Goal: Task Accomplishment & Management: Contribute content

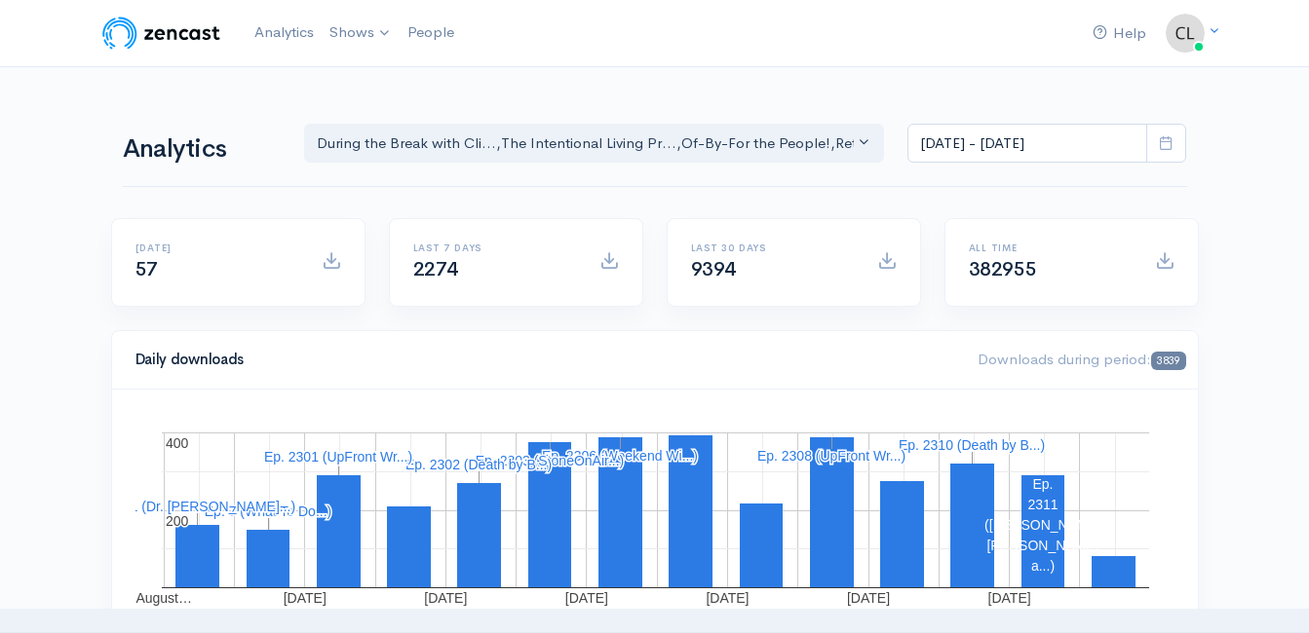
click at [1166, 136] on icon at bounding box center [1165, 142] width 15 height 15
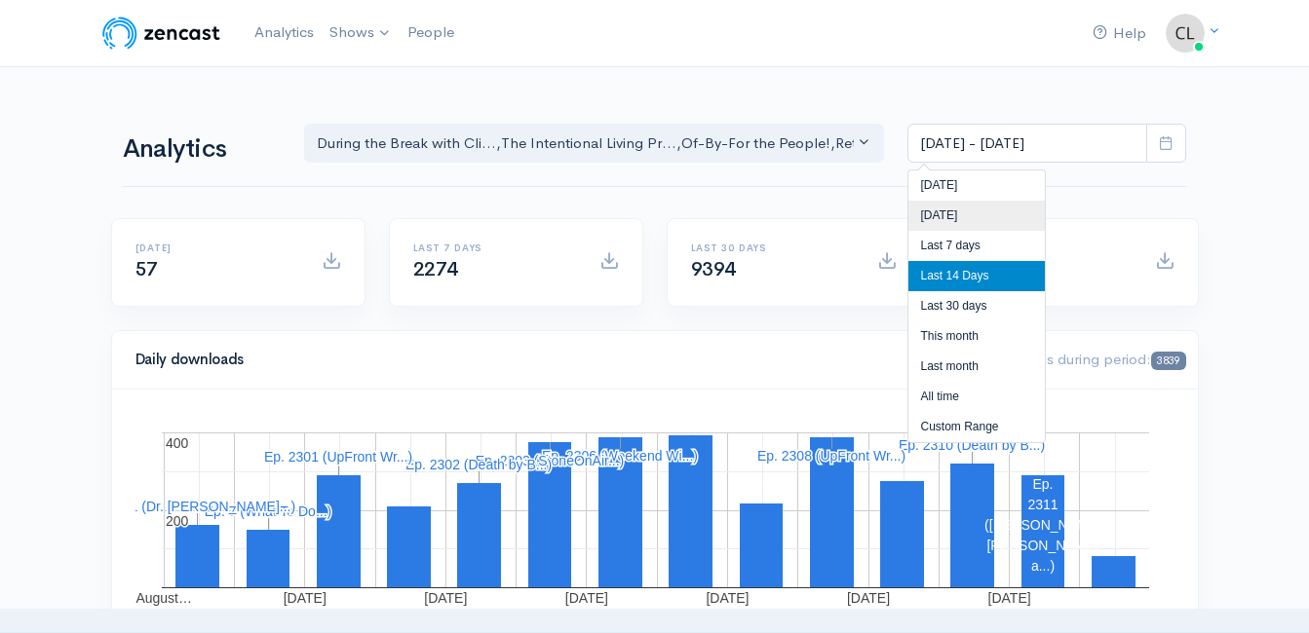
click at [1006, 213] on li "[DATE]" at bounding box center [976, 216] width 136 height 30
type input "Aug 21, 2025 - Aug 21, 2025"
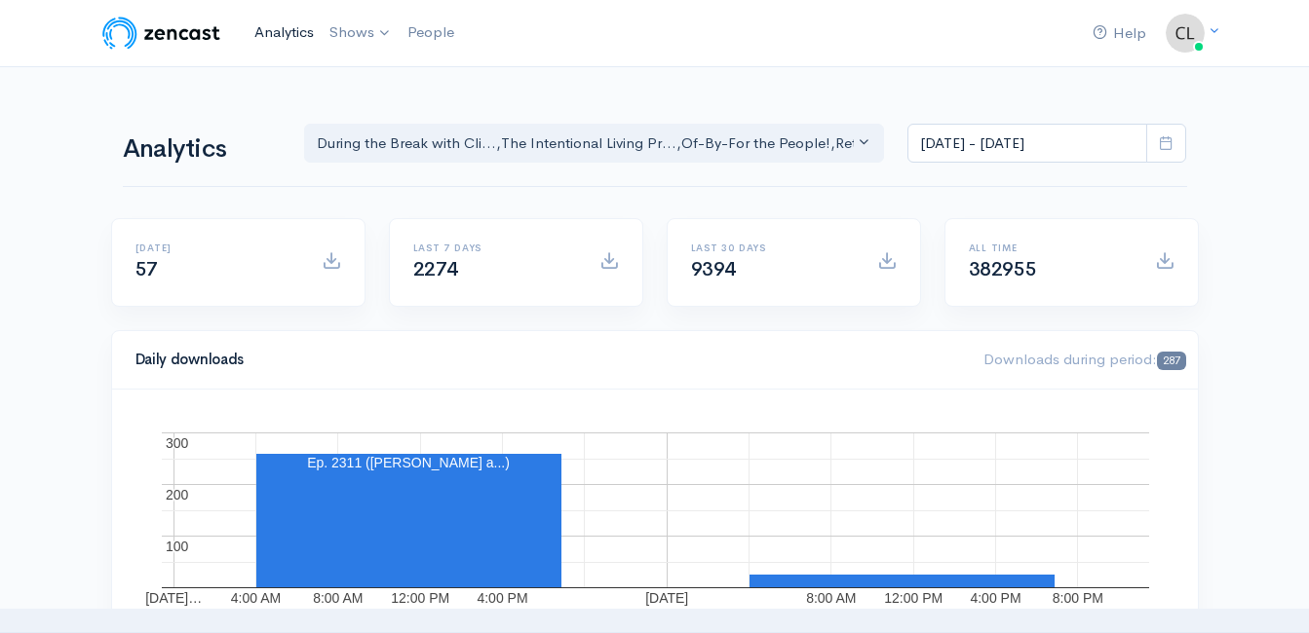
click at [282, 27] on link "Analytics" at bounding box center [284, 33] width 75 height 42
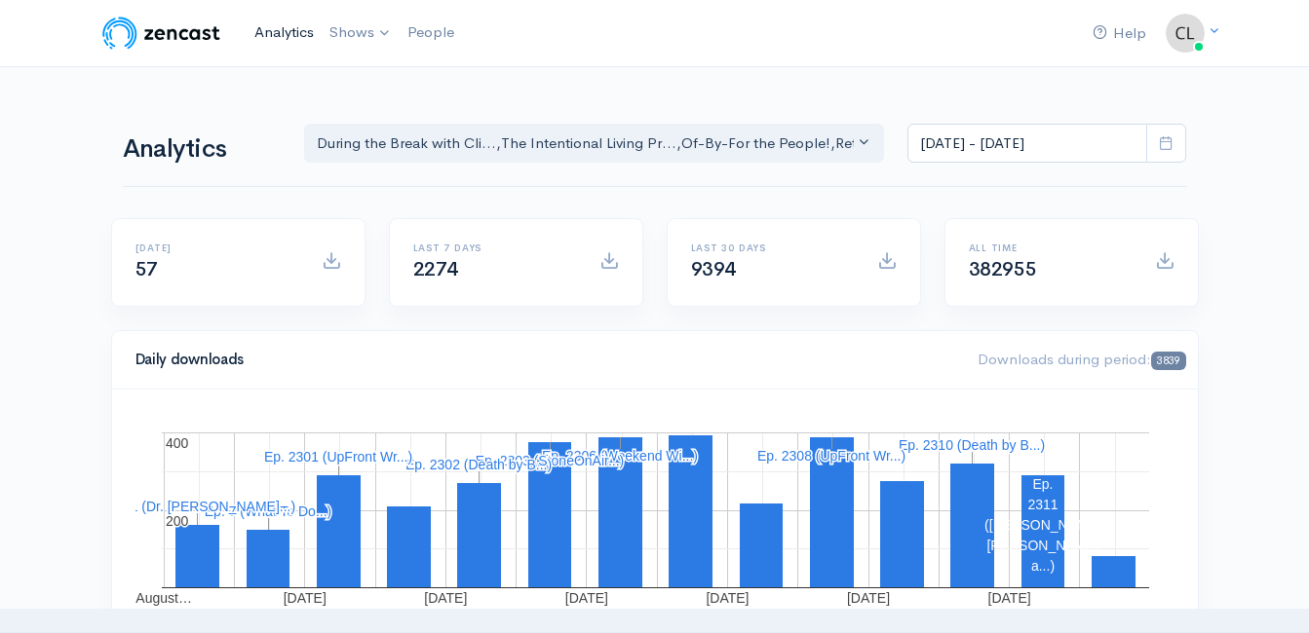
click at [279, 38] on link "Analytics" at bounding box center [284, 33] width 75 height 42
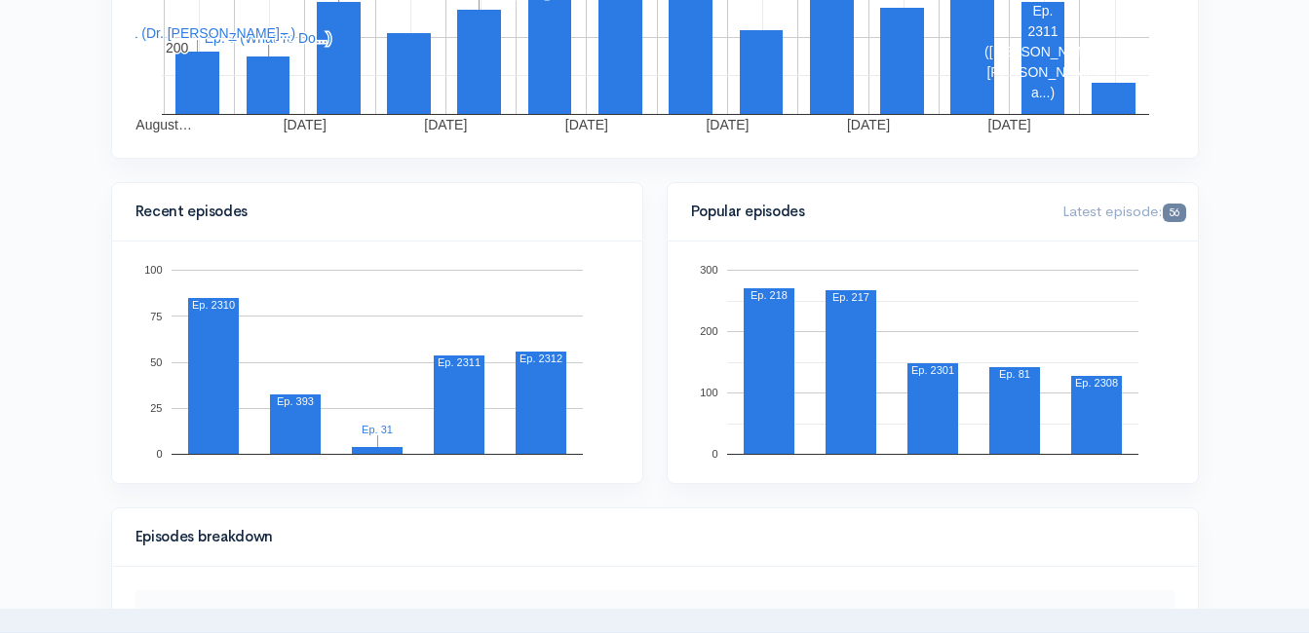
scroll to position [97, 0]
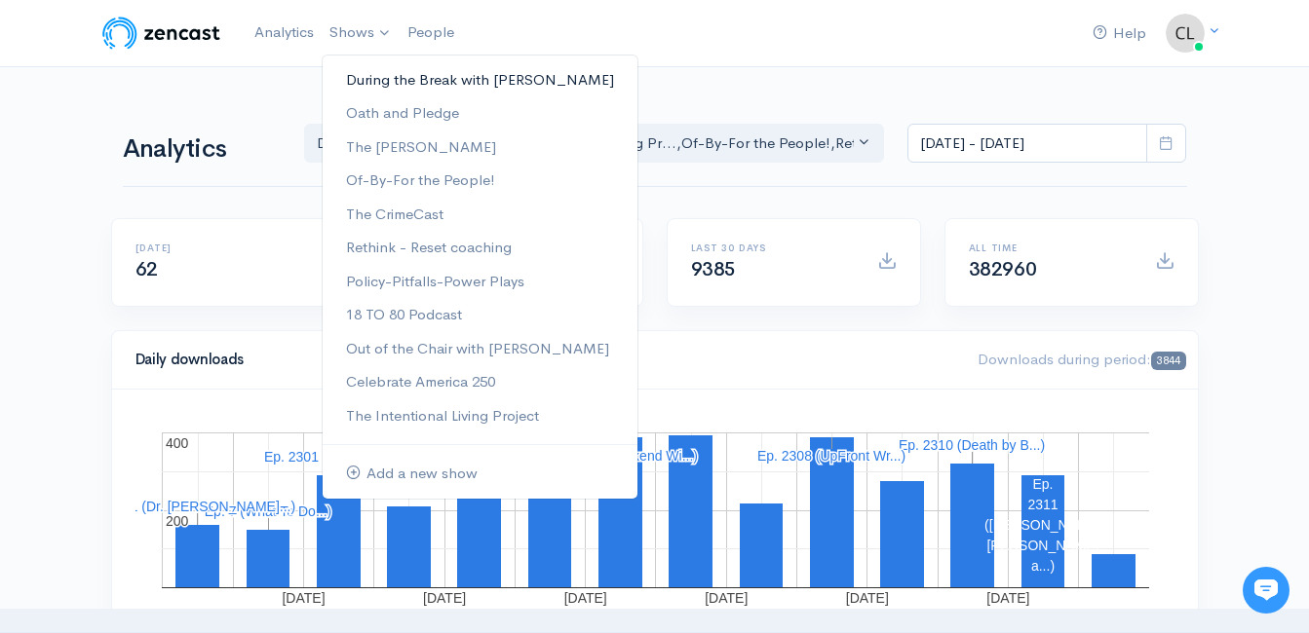
click at [365, 80] on link "During the Break with [PERSON_NAME]" at bounding box center [479, 80] width 315 height 34
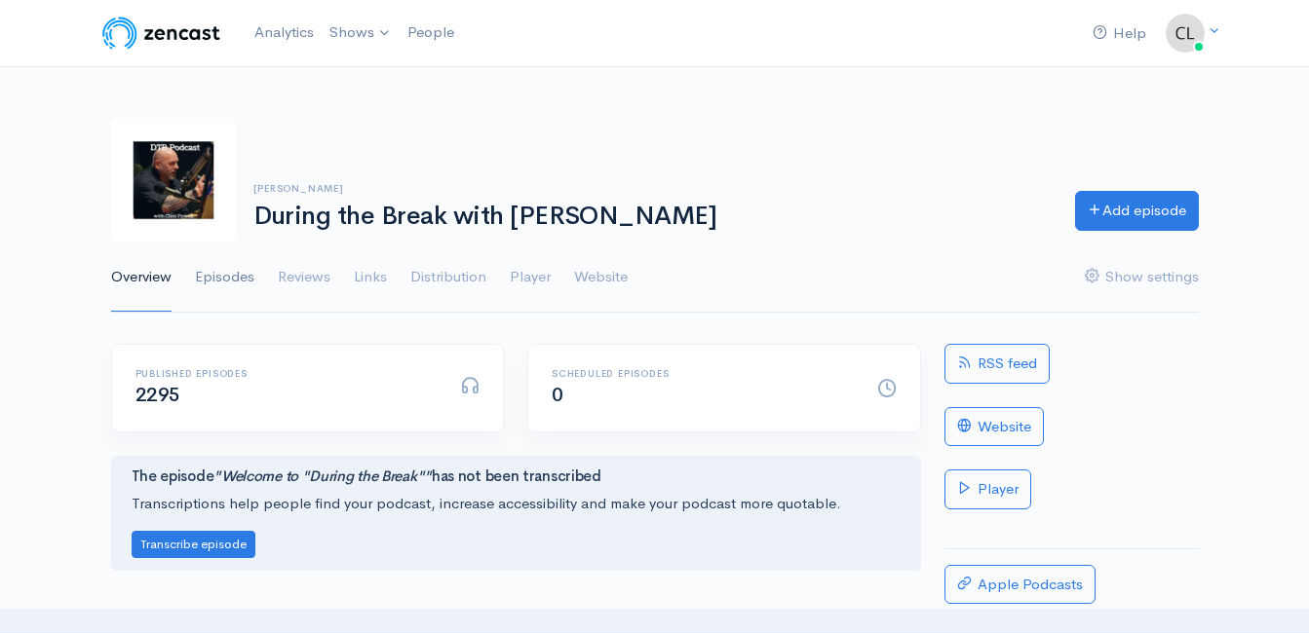
click at [230, 278] on link "Episodes" at bounding box center [224, 278] width 59 height 70
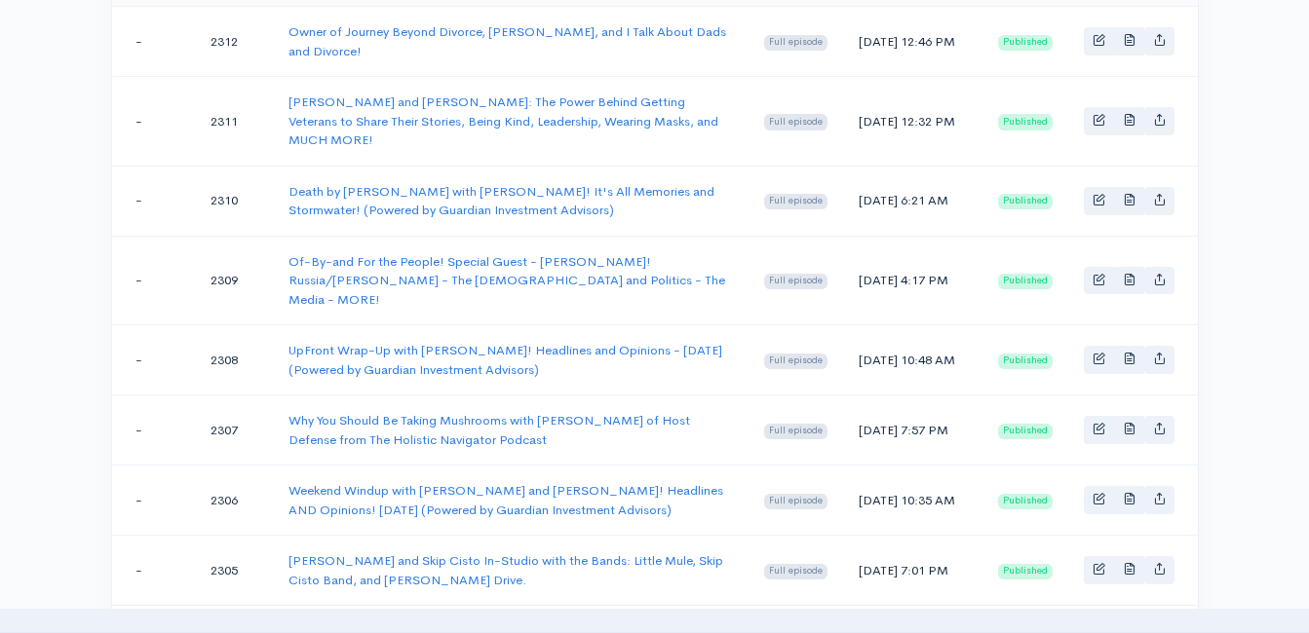
scroll to position [487, 0]
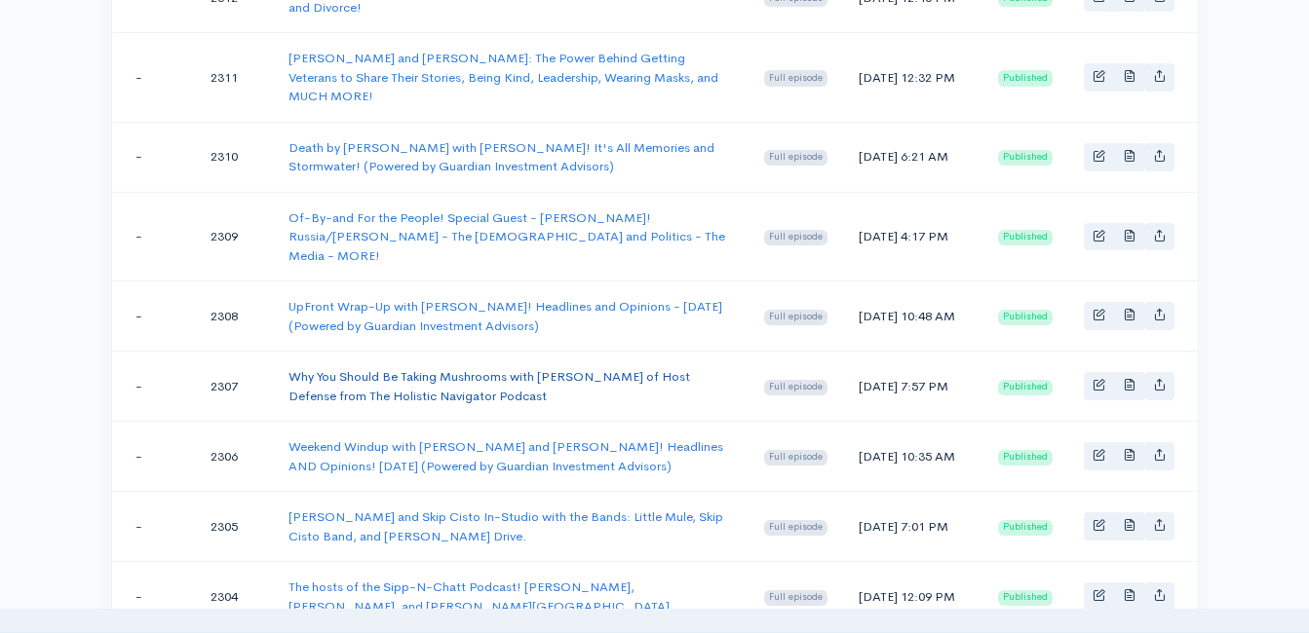
click at [550, 368] on link "Why You Should Be Taking Mushrooms with [PERSON_NAME] of Host Defense from The …" at bounding box center [488, 386] width 401 height 36
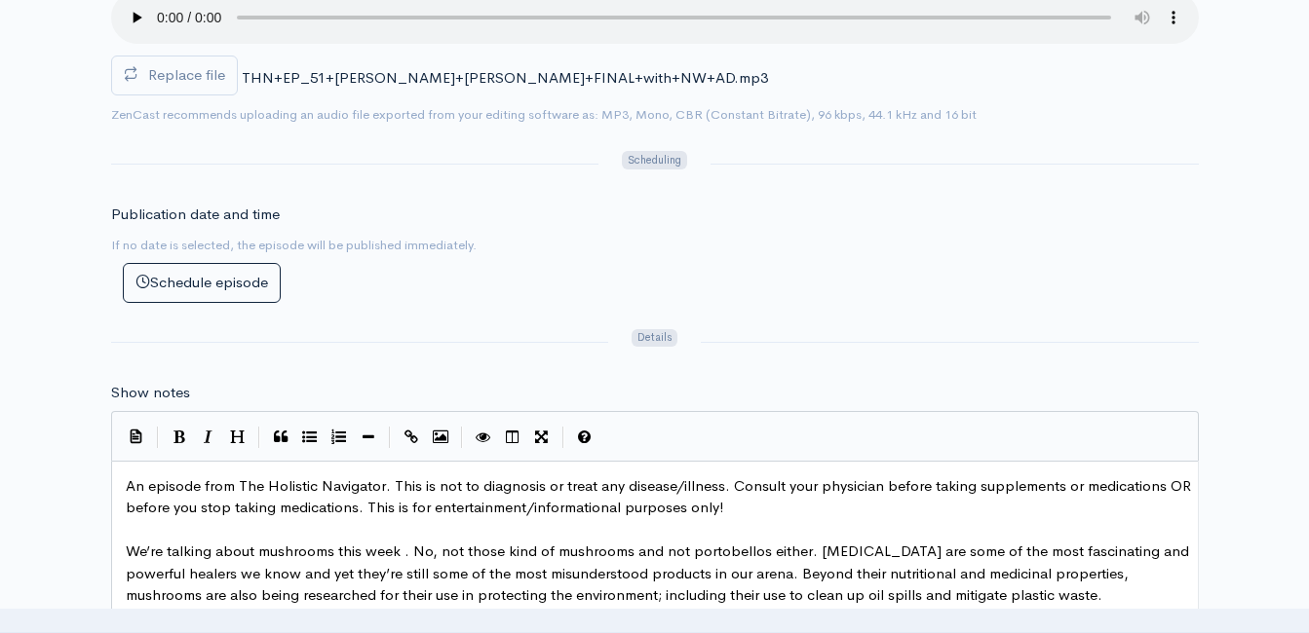
scroll to position [8, 0]
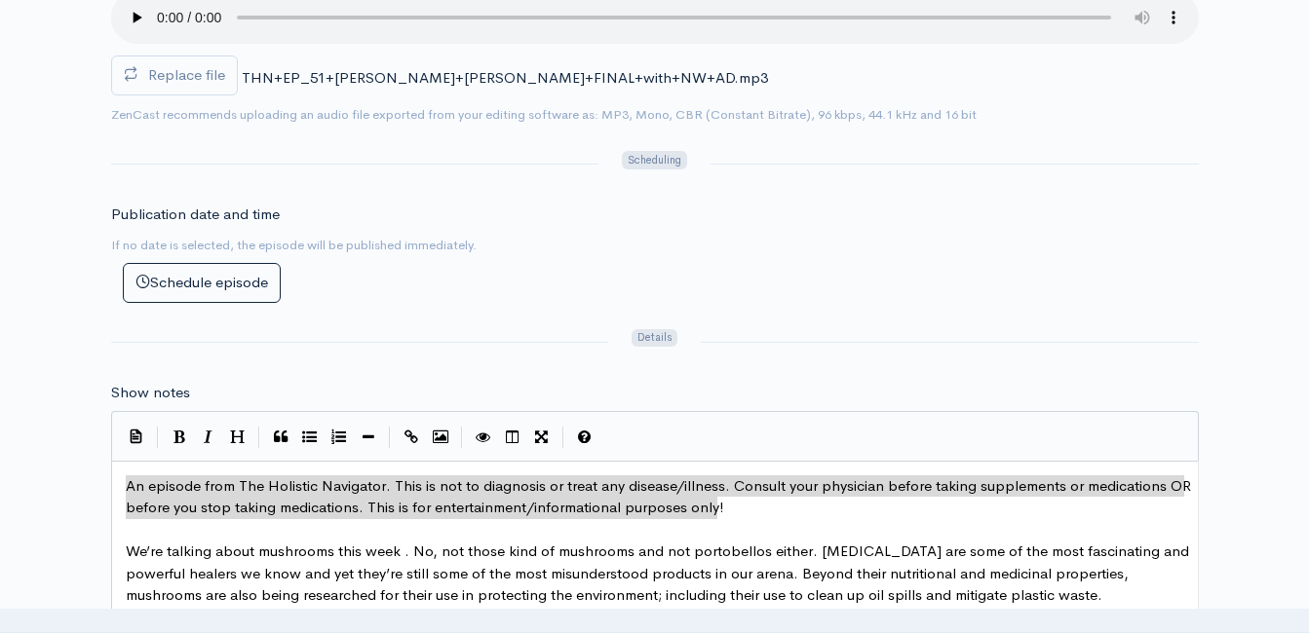
drag, startPoint x: 740, startPoint y: 504, endPoint x: 312, endPoint y: 462, distance: 429.8
type textarea "​An episode from The Holistic Navigator. This is not to diagnosis or treat any …"
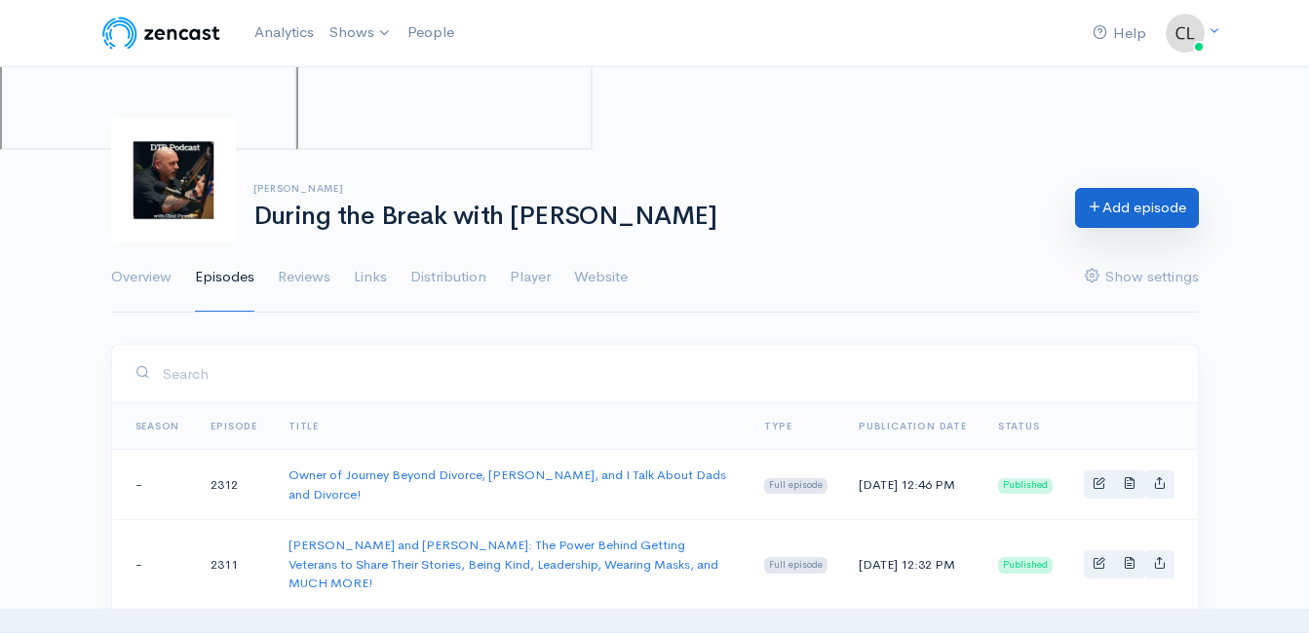
click at [1144, 201] on link "Add episode" at bounding box center [1137, 208] width 124 height 40
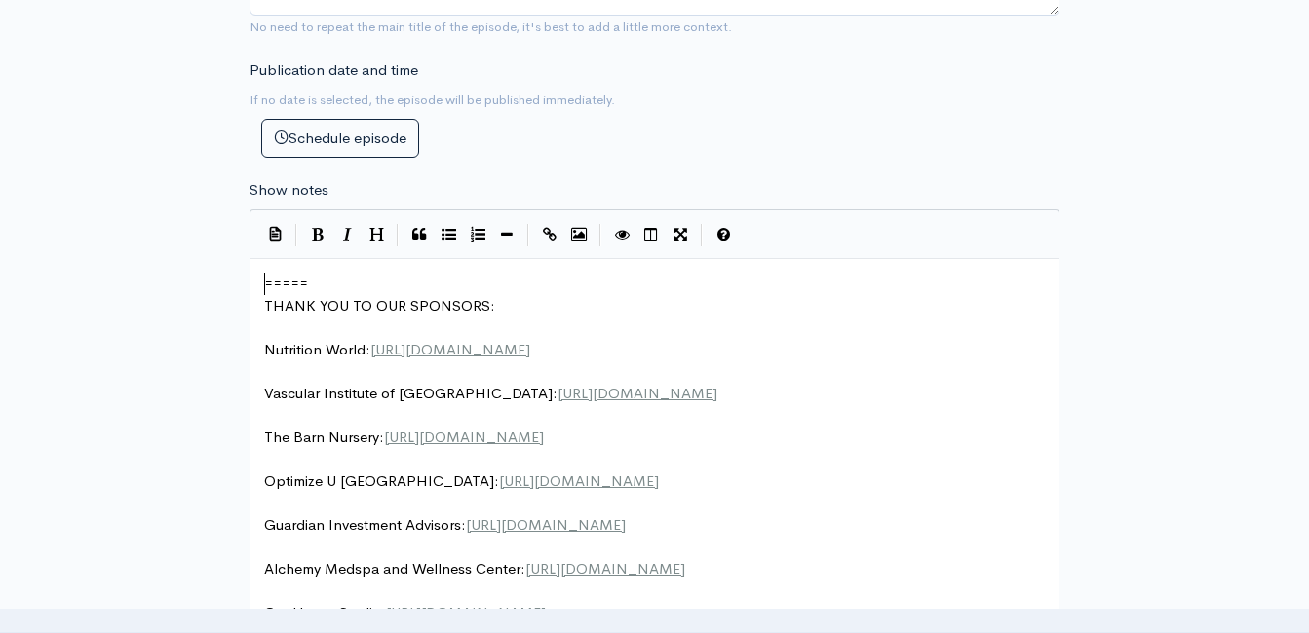
scroll to position [7, 0]
click at [262, 282] on pre "=====" at bounding box center [661, 284] width 803 height 22
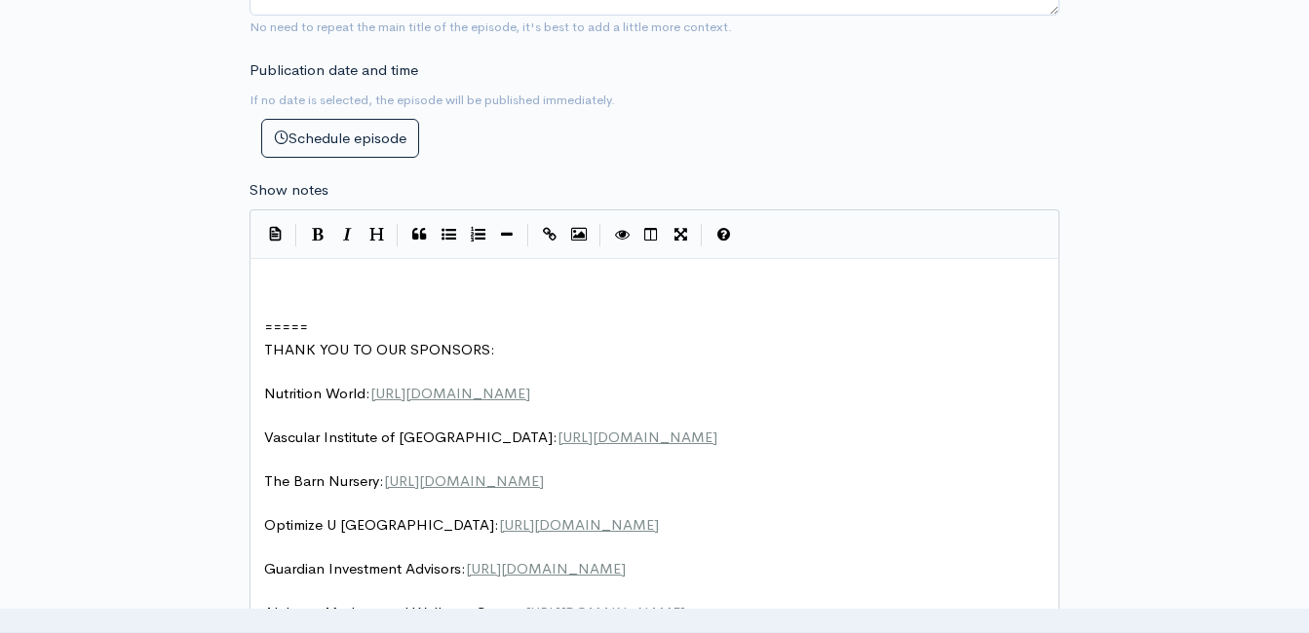
click at [294, 264] on div "xxxxxxxxxx ​ ​ ===== THANK YOU TO OUR SPONSORS: ​ Nutrition World: https://nutr…" at bounding box center [654, 561] width 810 height 607
click at [301, 280] on pre "​" at bounding box center [661, 284] width 803 height 22
type textarea "​"
paste textarea
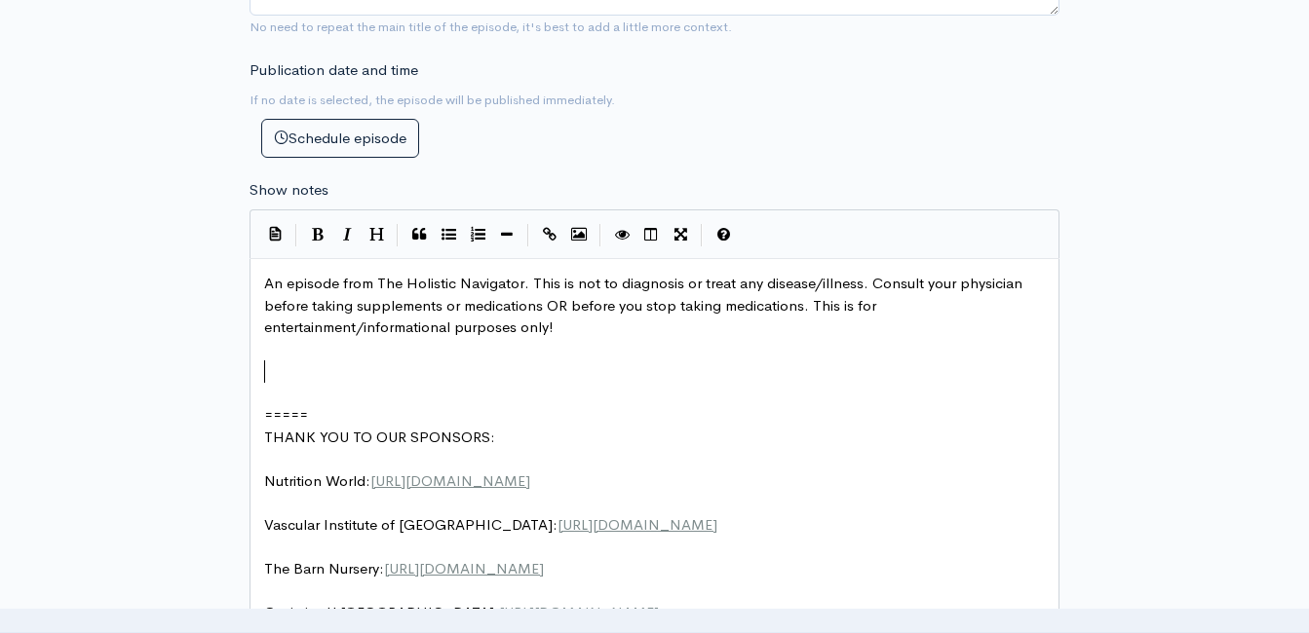
type textarea "​"
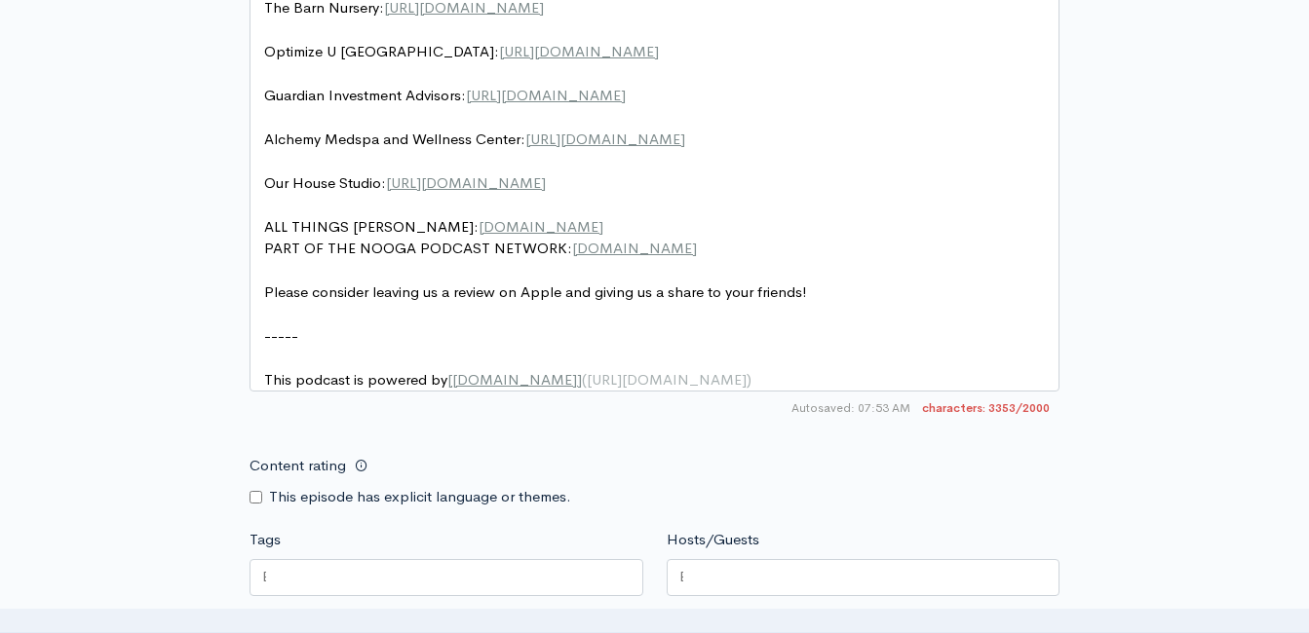
scroll to position [2702, 0]
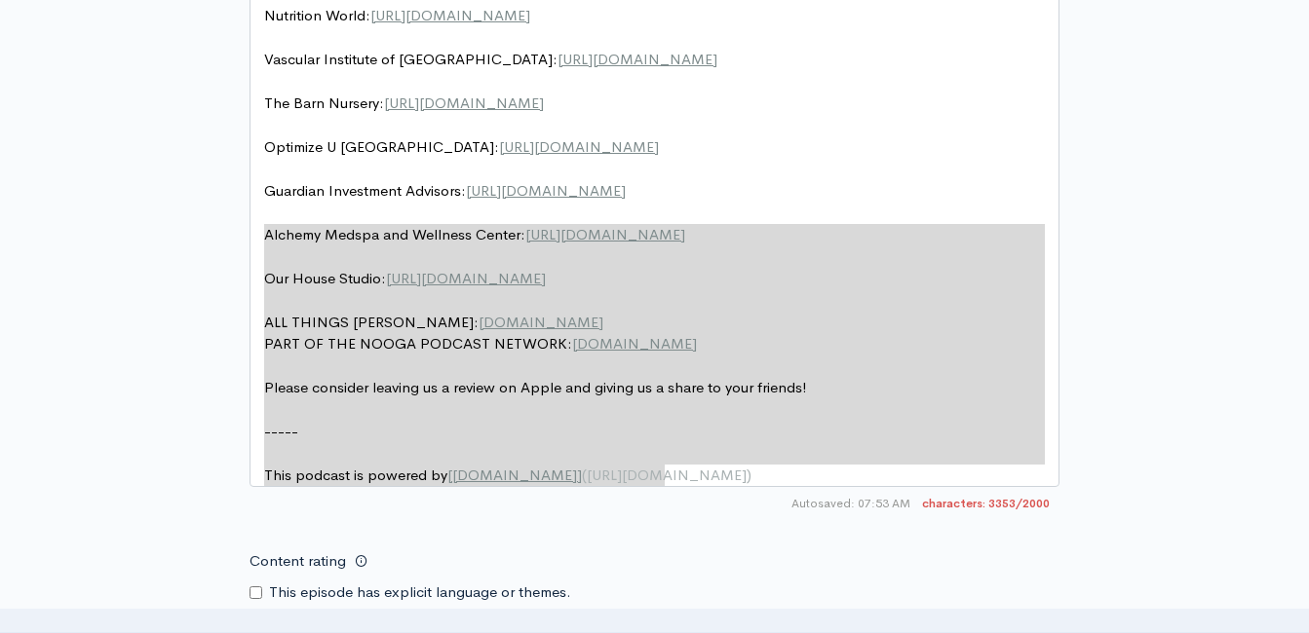
type textarea "Alchemy Medspa and Wellness Center: http://www.alchemychattanooga.com/ Our Hous…"
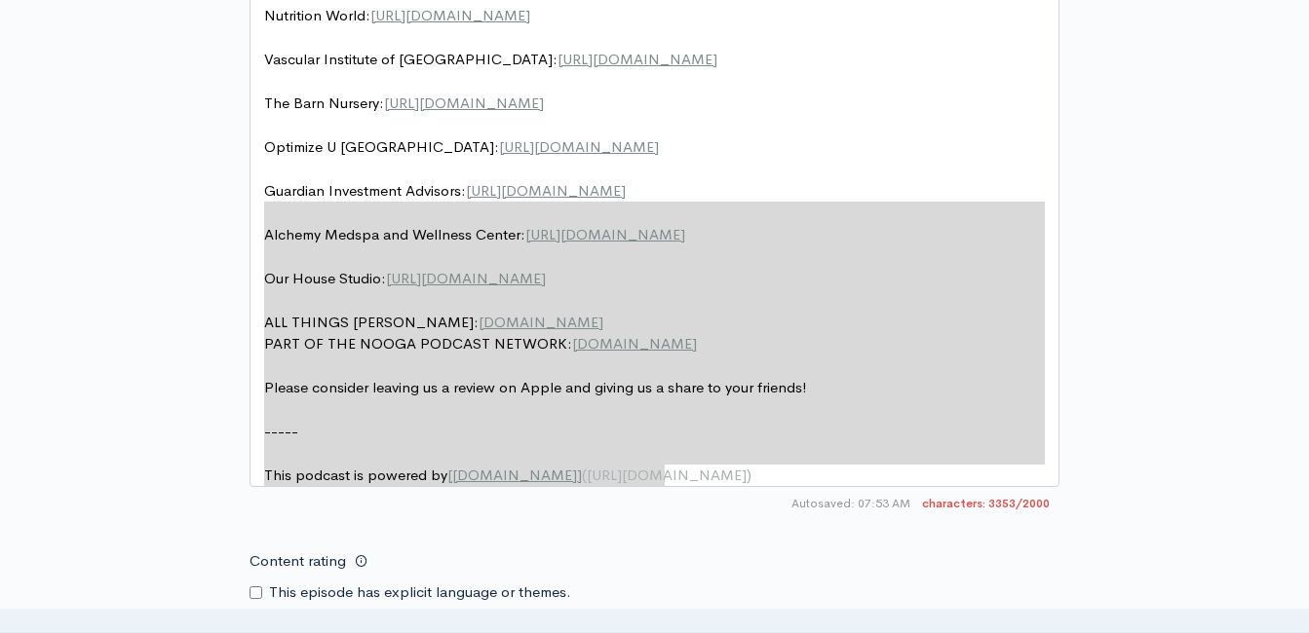
drag, startPoint x: 608, startPoint y: 439, endPoint x: 229, endPoint y: 220, distance: 437.8
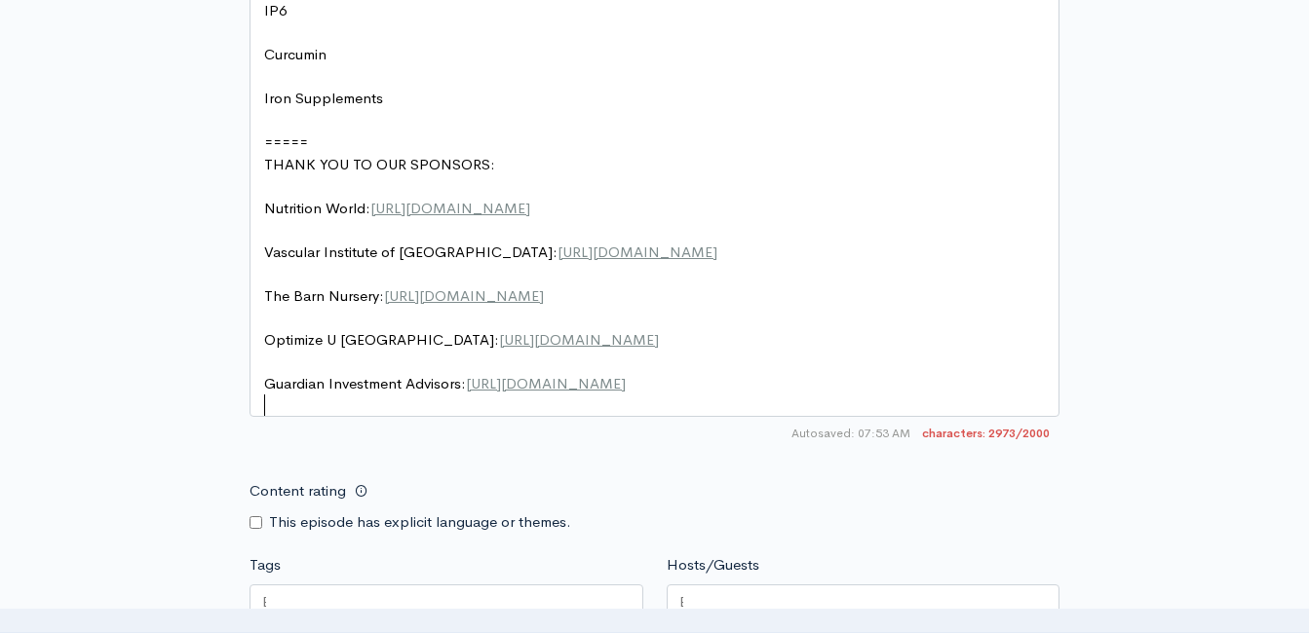
scroll to position [2507, 0]
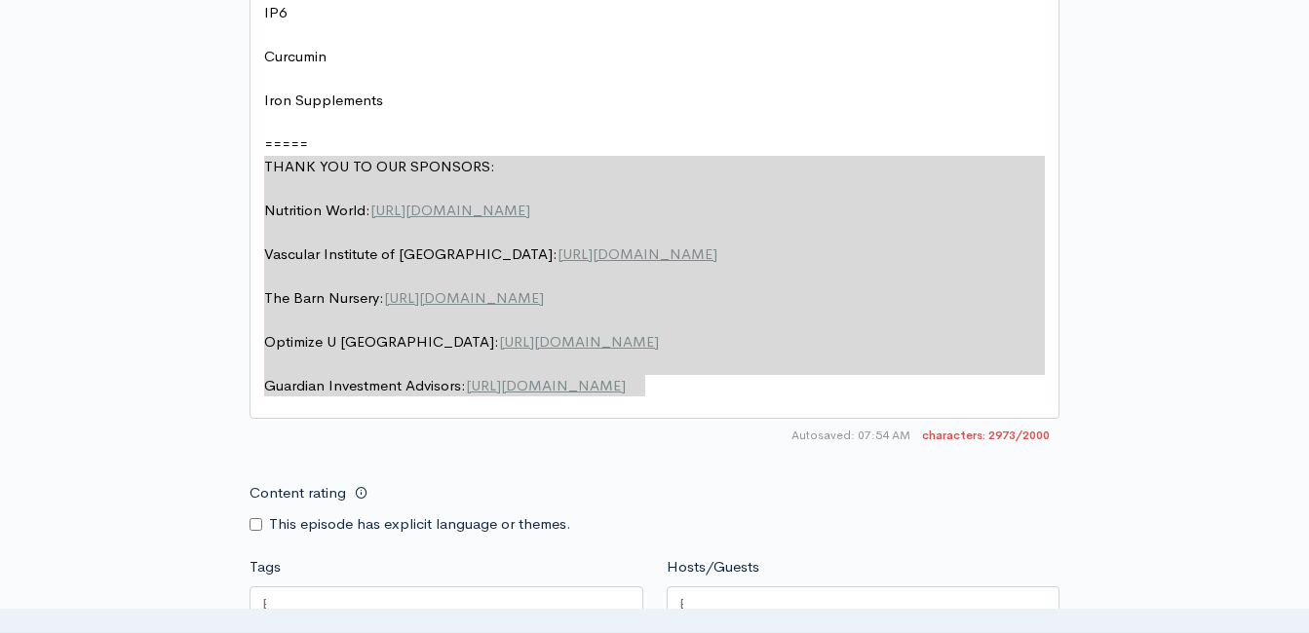
type textarea "Nutrition World: https://nutritionw.com/ Vascular Institute of Chattanooga: htt…"
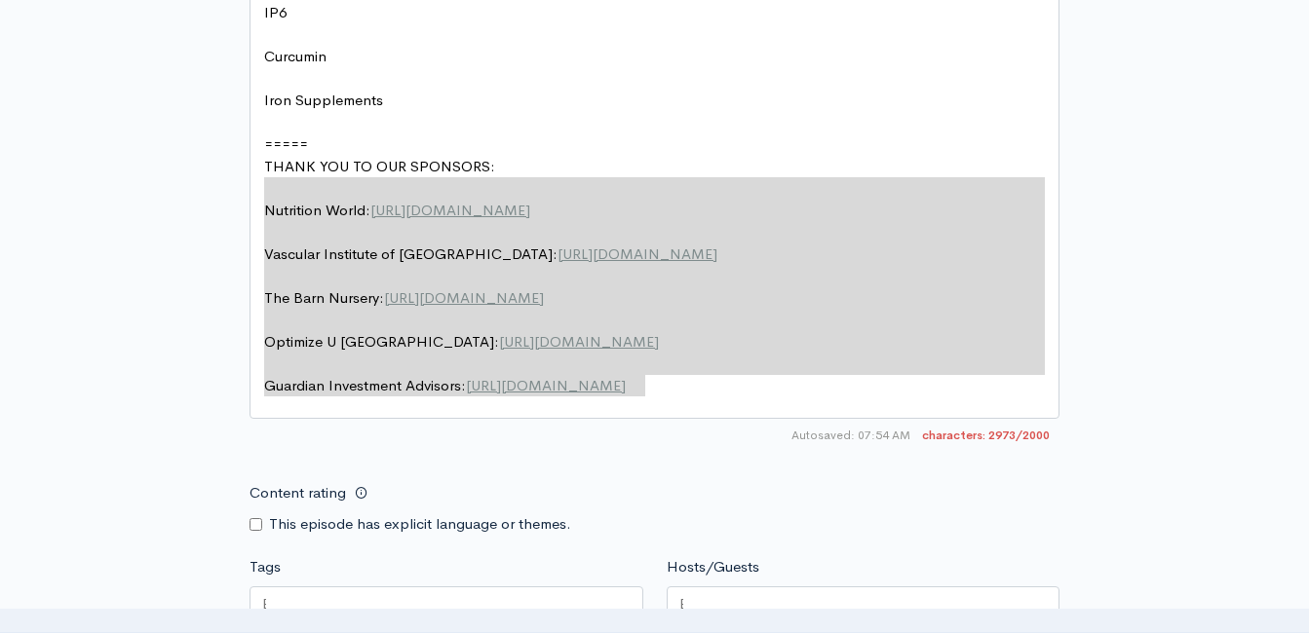
drag, startPoint x: 514, startPoint y: 307, endPoint x: 173, endPoint y: 176, distance: 365.1
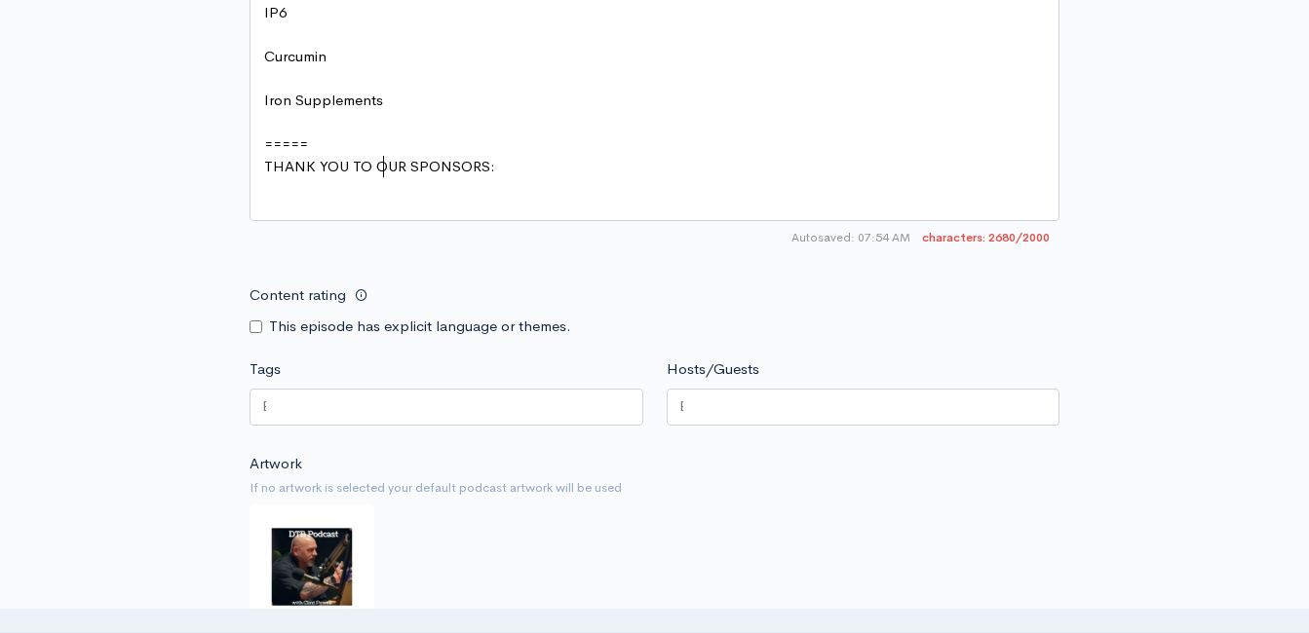
click at [378, 165] on span "THANK YOU TO OUR SPONSORS:" at bounding box center [379, 166] width 231 height 19
click at [376, 167] on span "THANK YOU TO OUR SPONSORS:" at bounding box center [379, 166] width 231 height 19
type textarea "OUR"
click at [367, 163] on span "THANK YOU TO OUR SPONSORS:" at bounding box center [379, 166] width 231 height 19
type textarea "THANK YOU TO OUR SPONSORS:"
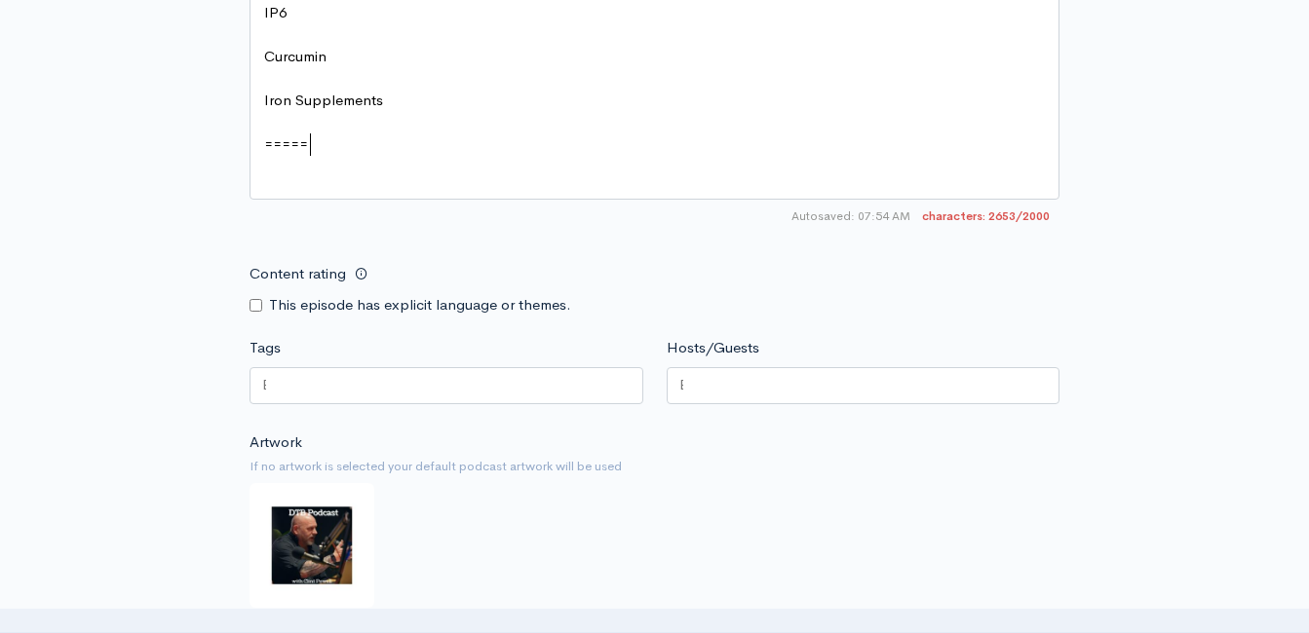
click at [356, 148] on pre "=====" at bounding box center [661, 144] width 803 height 22
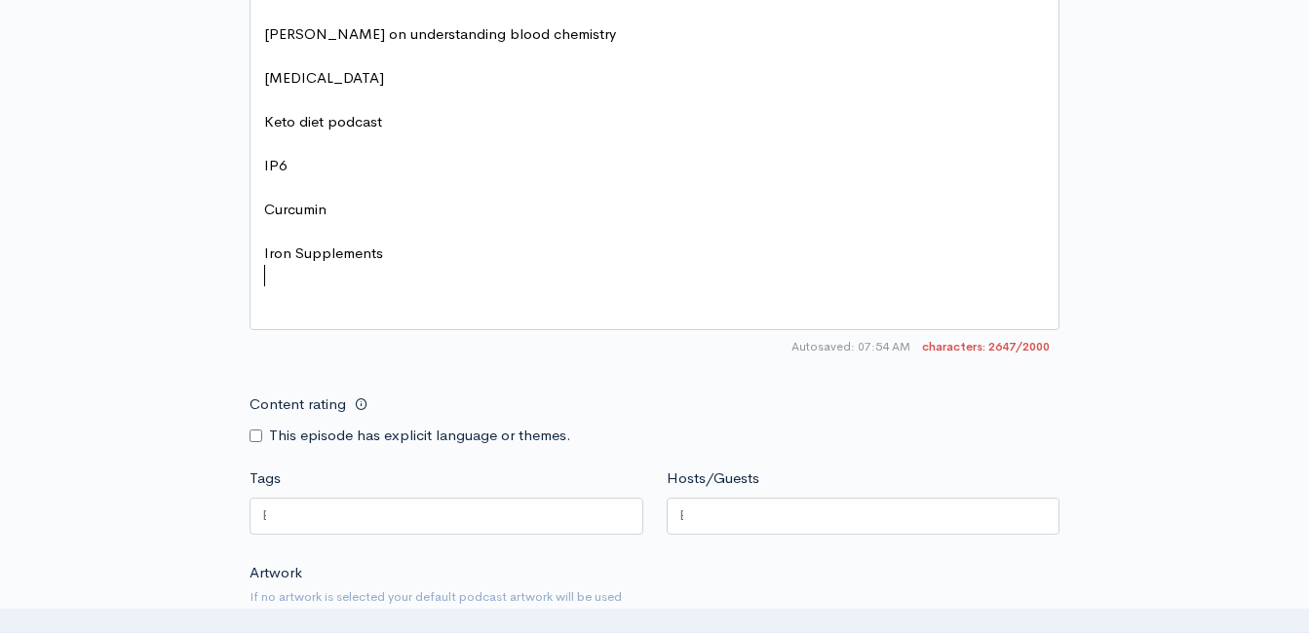
scroll to position [2312, 0]
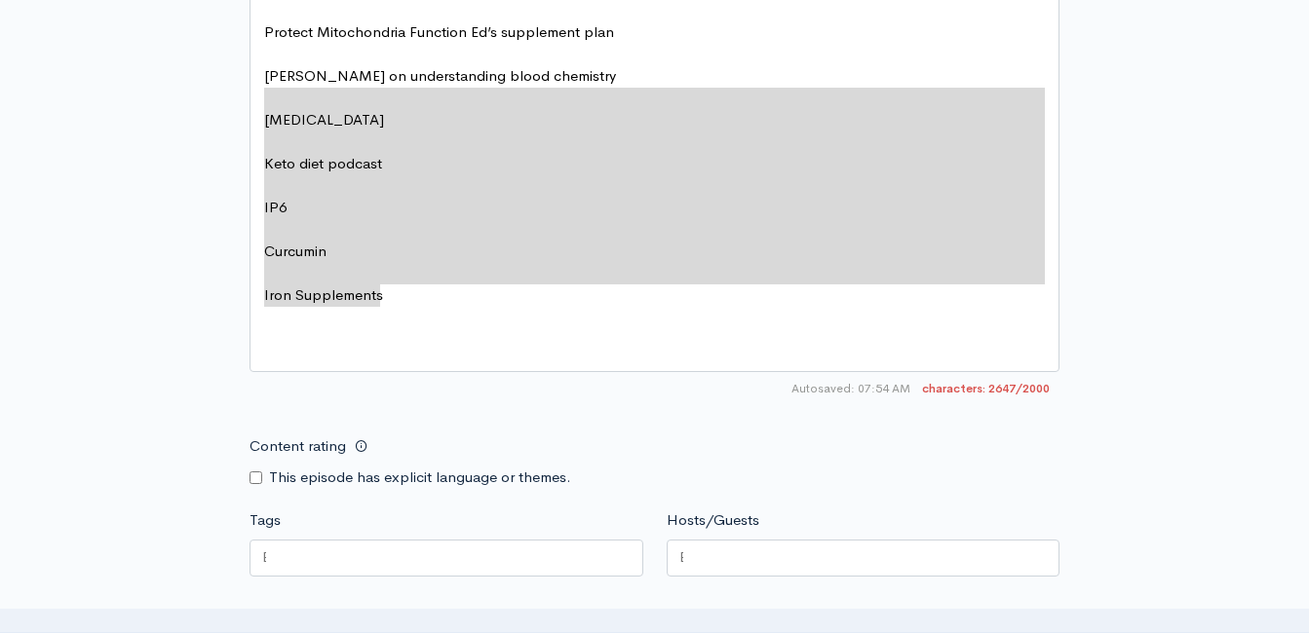
type textarea "Ferritin test Keto diet podcast IP6 Curcumin Iron Supplements"
drag, startPoint x: 405, startPoint y: 303, endPoint x: 251, endPoint y: 141, distance: 223.3
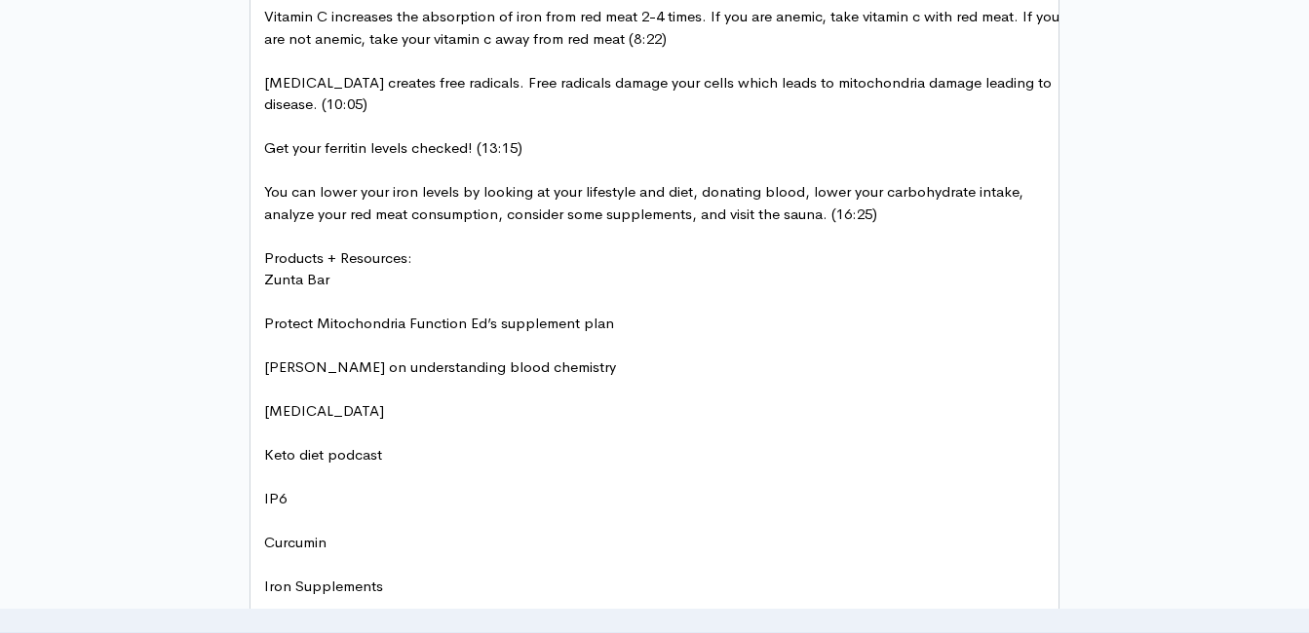
scroll to position [2020, 0]
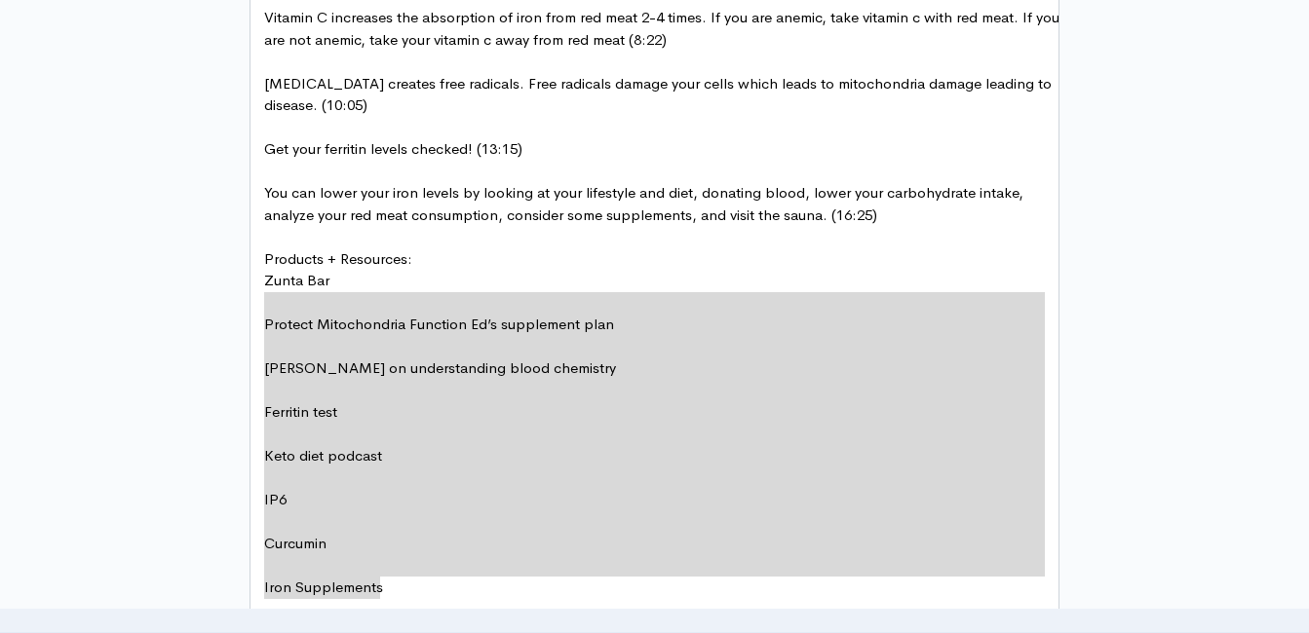
type textarea "Products + Resources: Zunta Bar Protect Mitochondria Function Ed’s supplement p…"
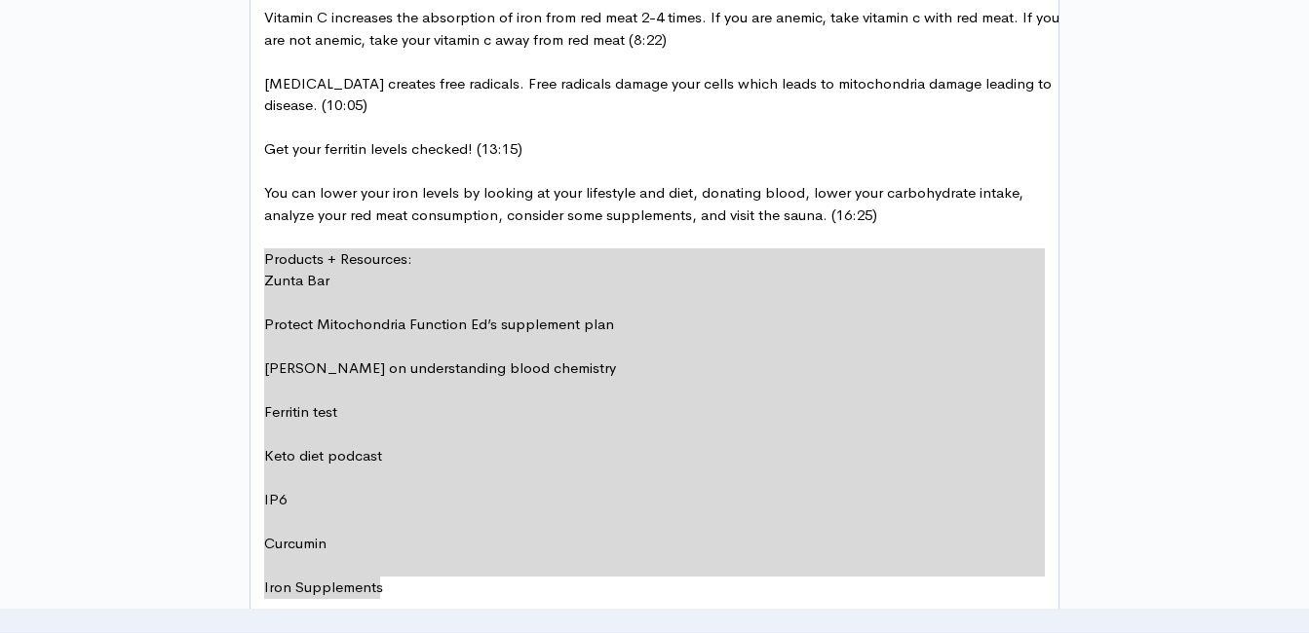
drag, startPoint x: 331, startPoint y: 470, endPoint x: 236, endPoint y: 254, distance: 235.5
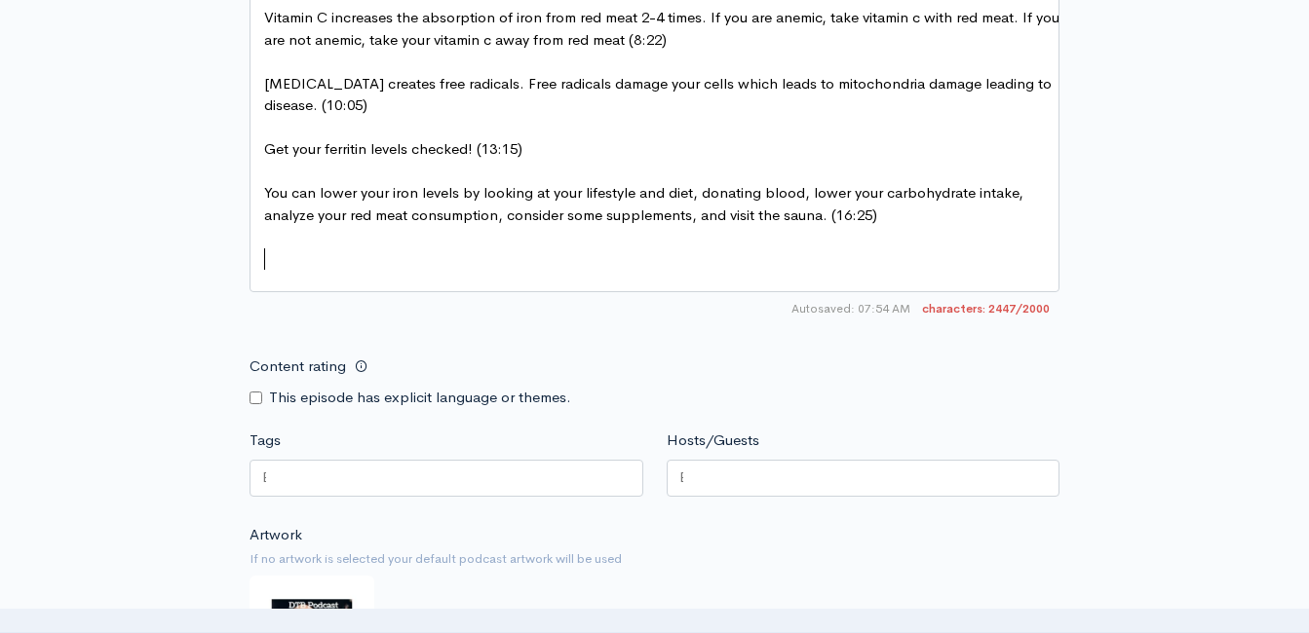
click at [339, 285] on pre "​" at bounding box center [661, 281] width 803 height 22
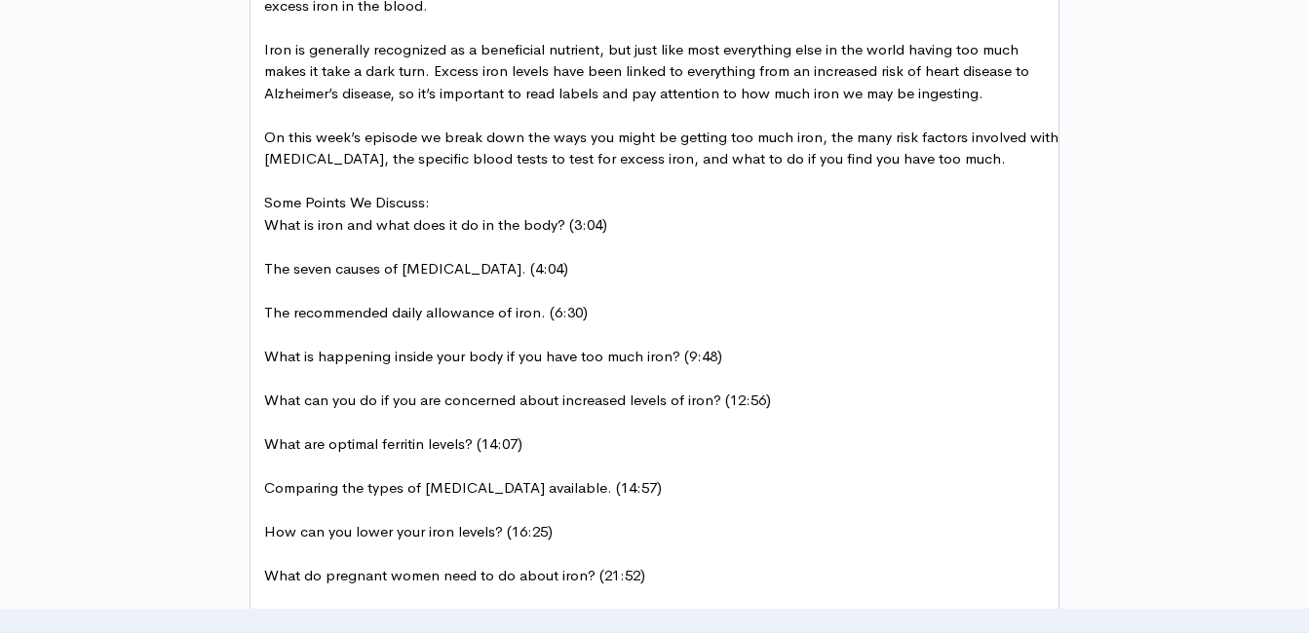
scroll to position [1626, 0]
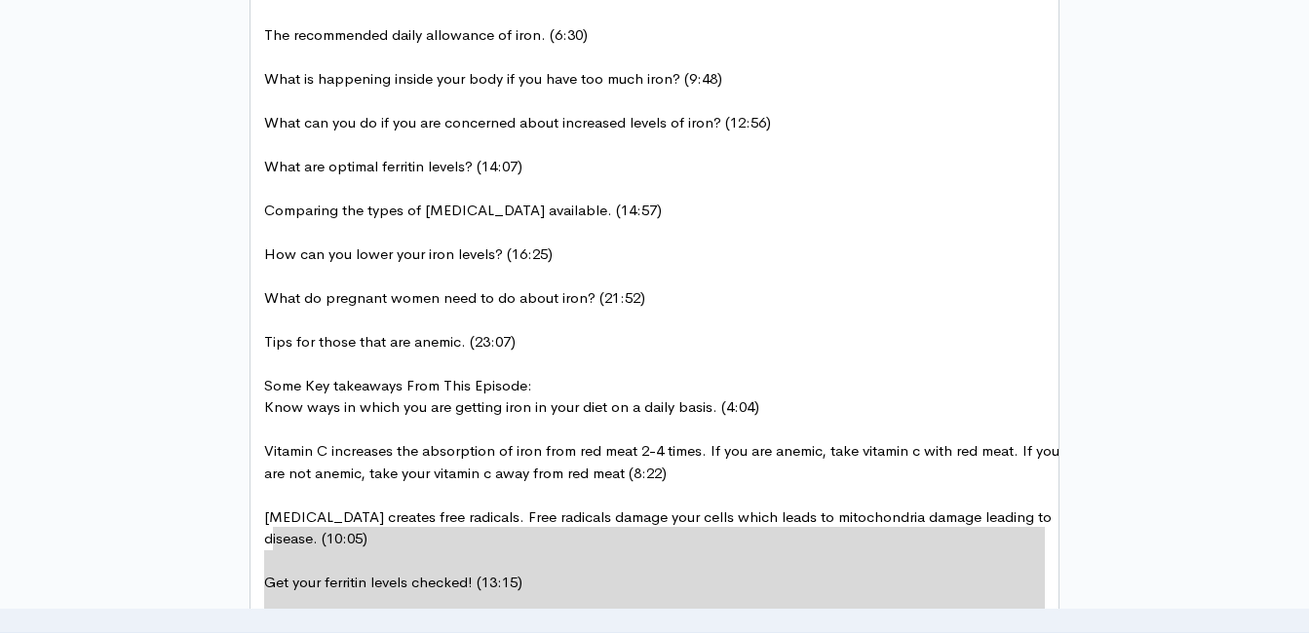
type textarea "nalyze your red meat consumption, consider some supplements, and visit the saun…"
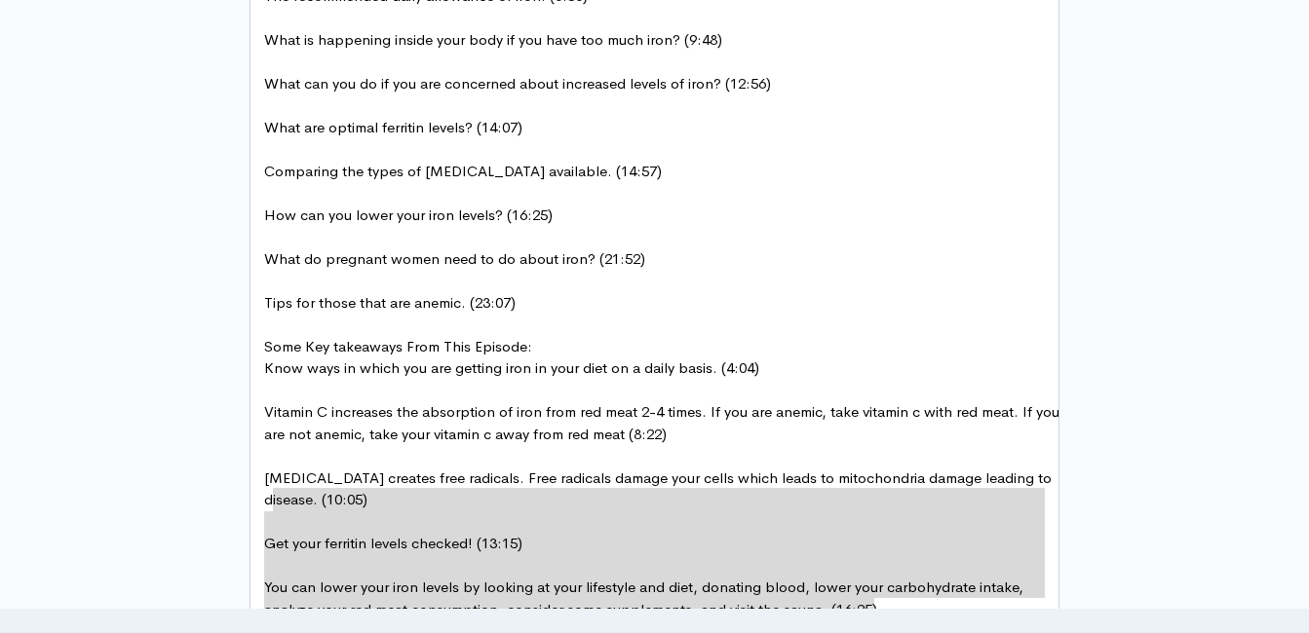
scroll to position [0, 0]
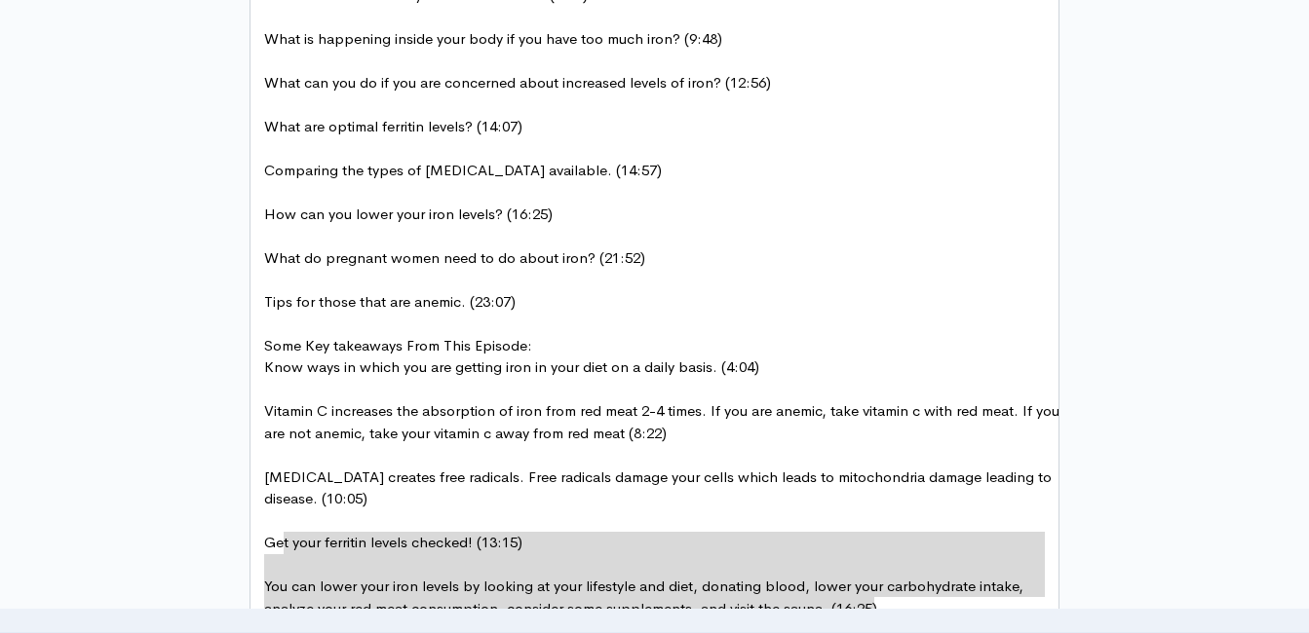
type textarea "yze your red meat consumption, consider some supplements, and visit the sauna. …"
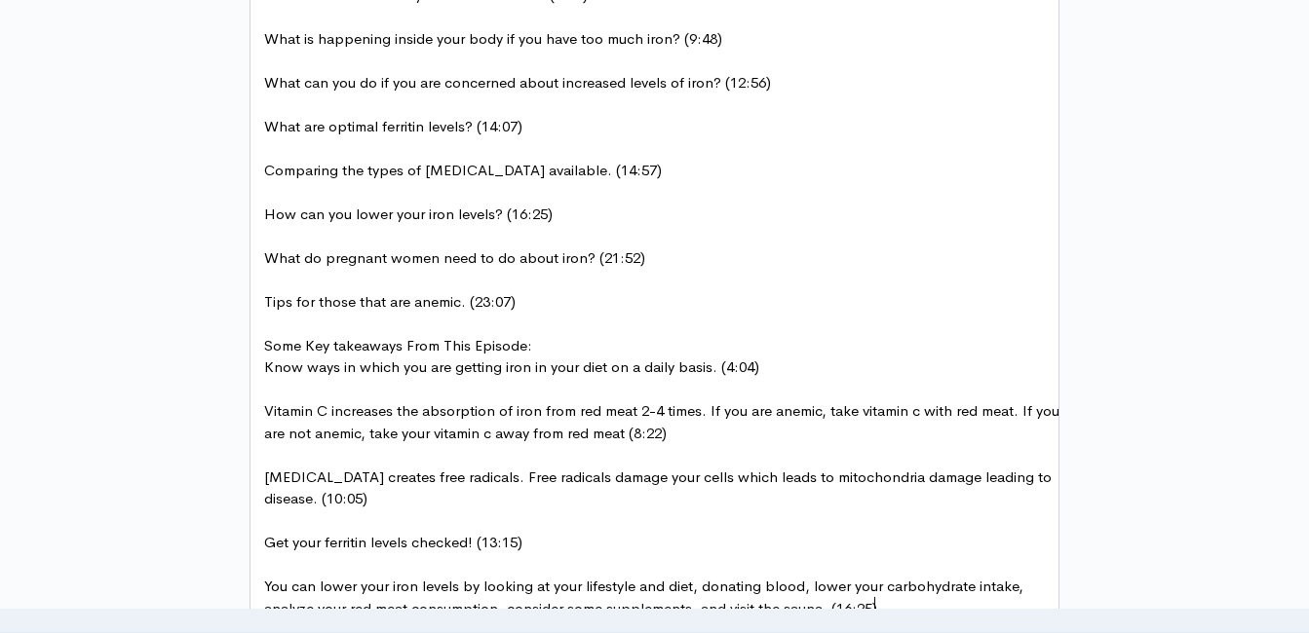
type textarea "an lower your iron levels by looking at your lifestyle and diet, donating blood…"
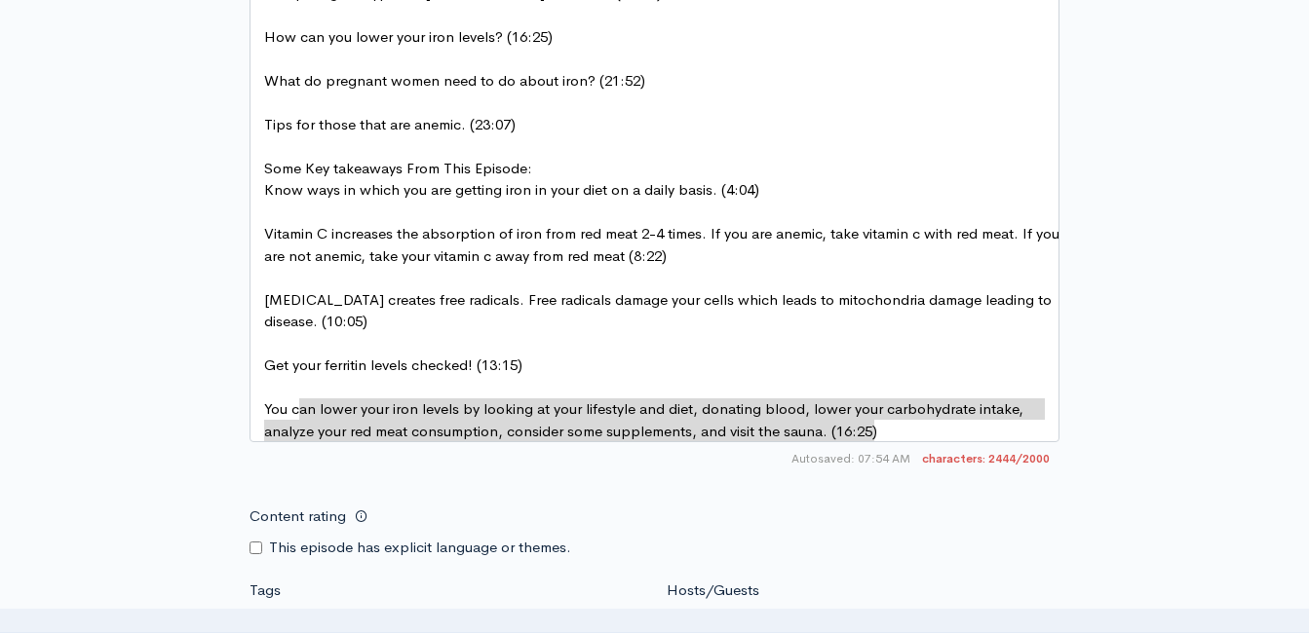
scroll to position [2113, 0]
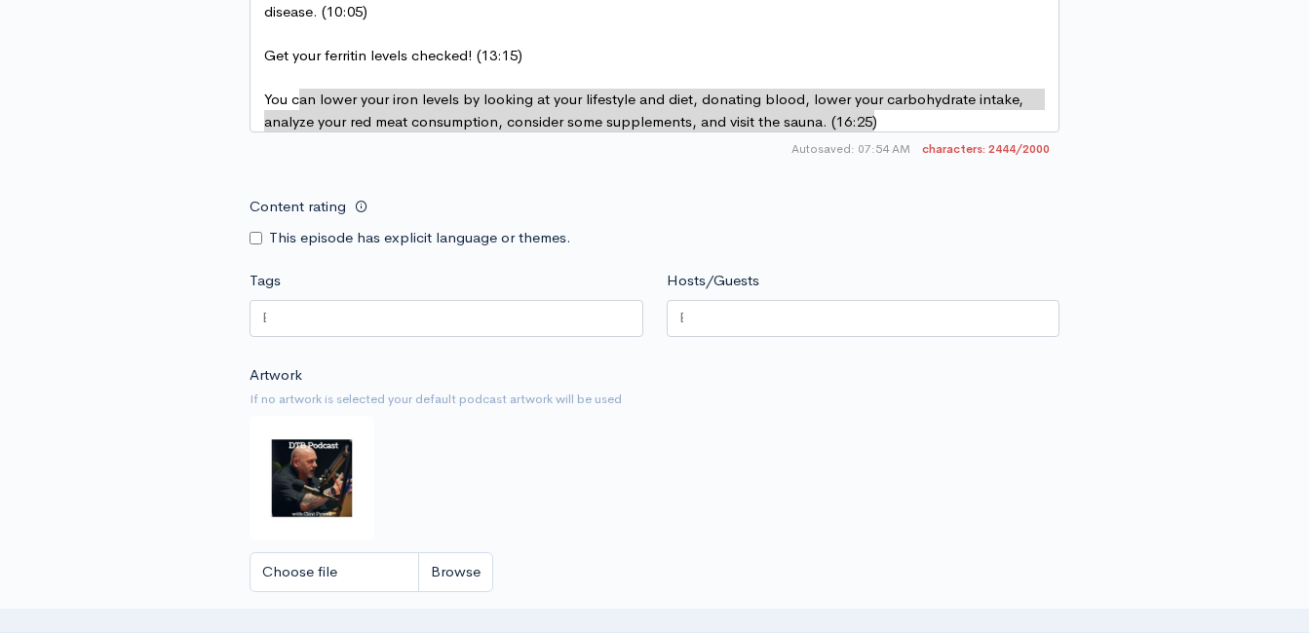
click at [406, 62] on span "Get your ferritin levels checked! (13:15)" at bounding box center [393, 55] width 258 height 19
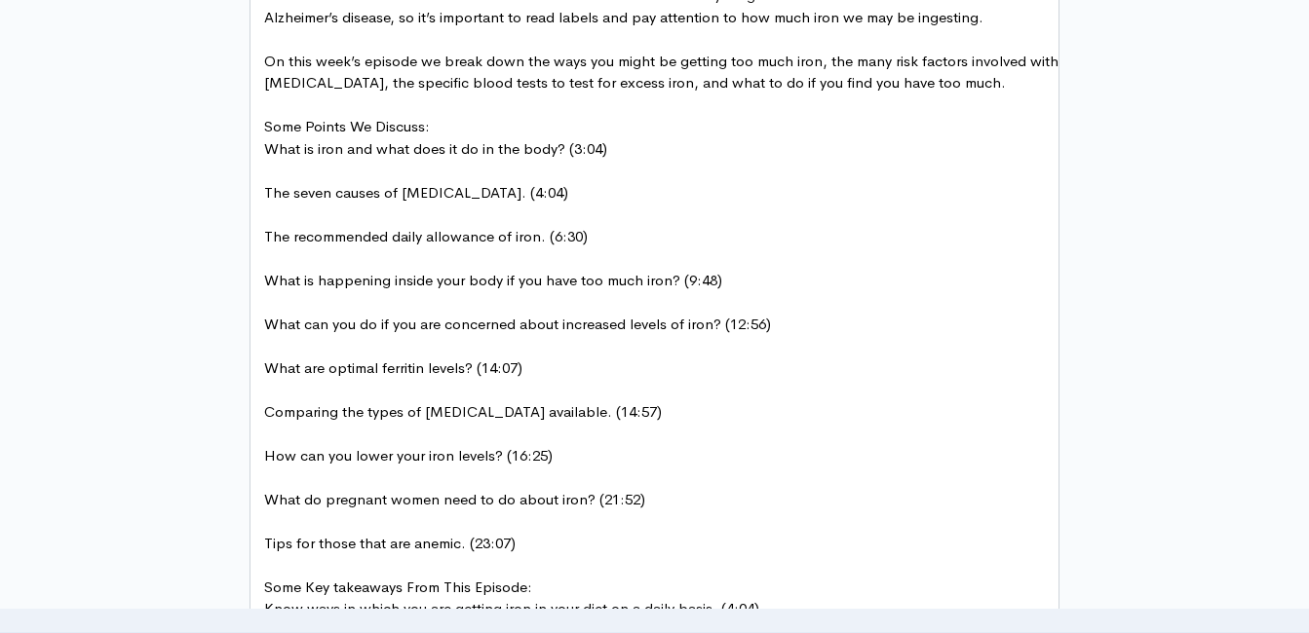
scroll to position [1042, 0]
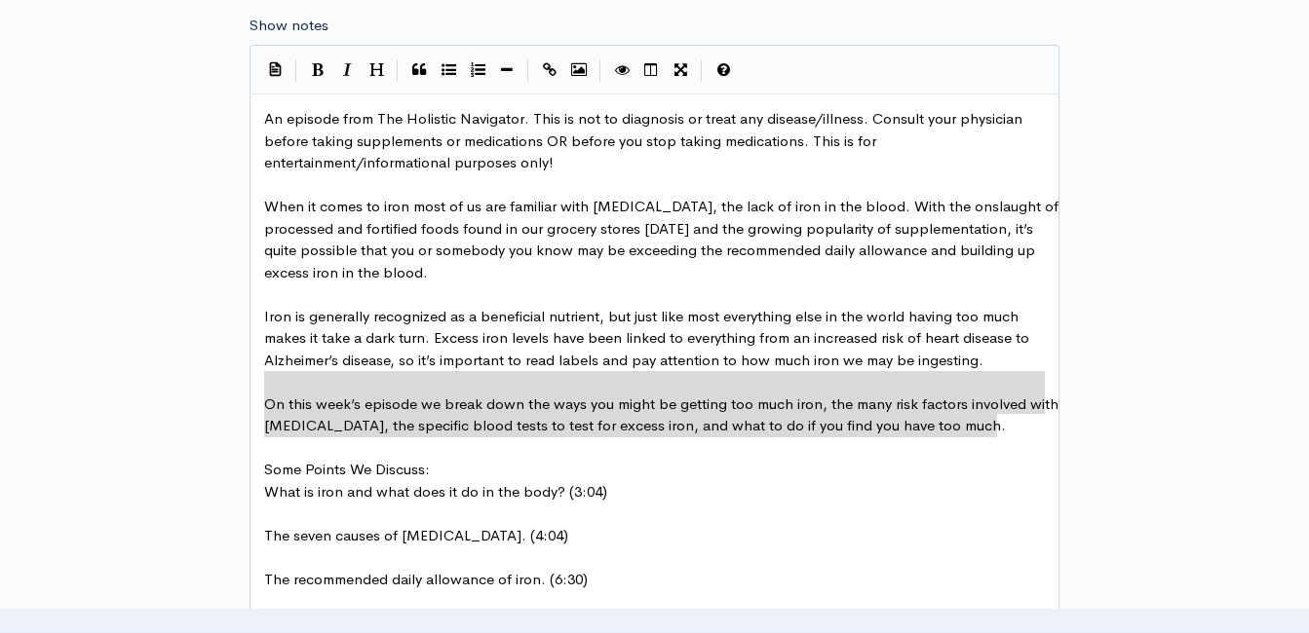
type textarea "On this week’s episode we break down the ways you might be getting too much iro…"
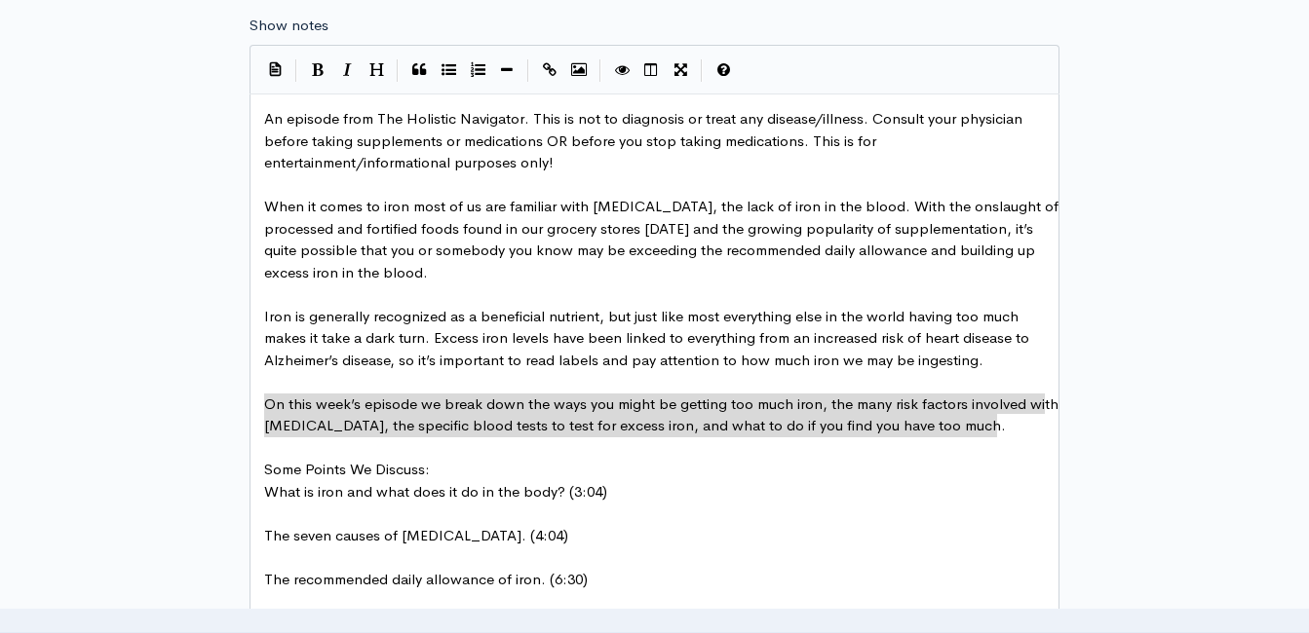
drag, startPoint x: 1001, startPoint y: 423, endPoint x: 268, endPoint y: 345, distance: 736.8
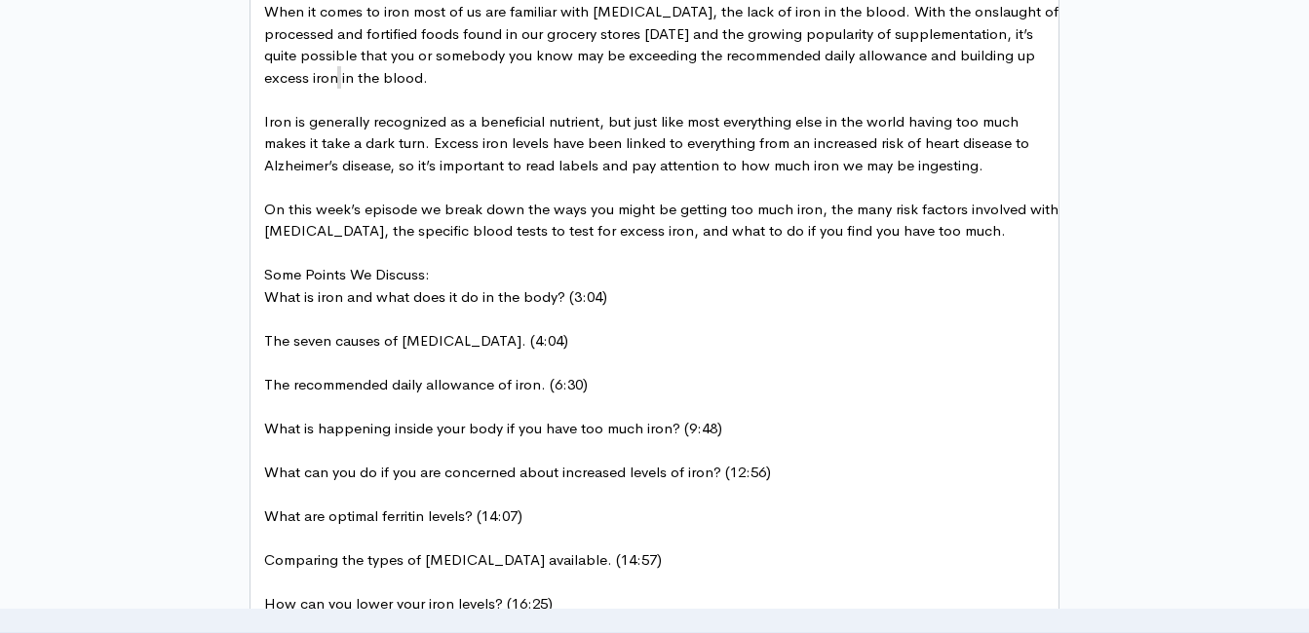
scroll to position [1334, 0]
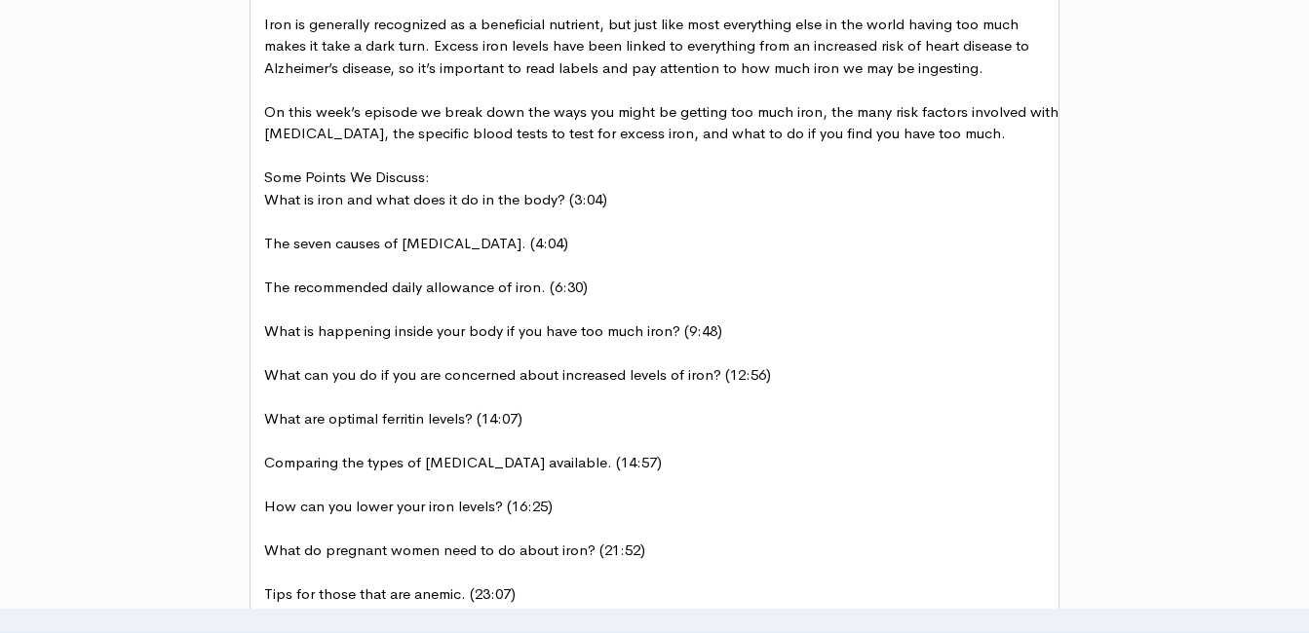
click at [397, 244] on span "The seven causes of iron overload. (4:04)" at bounding box center [416, 243] width 304 height 19
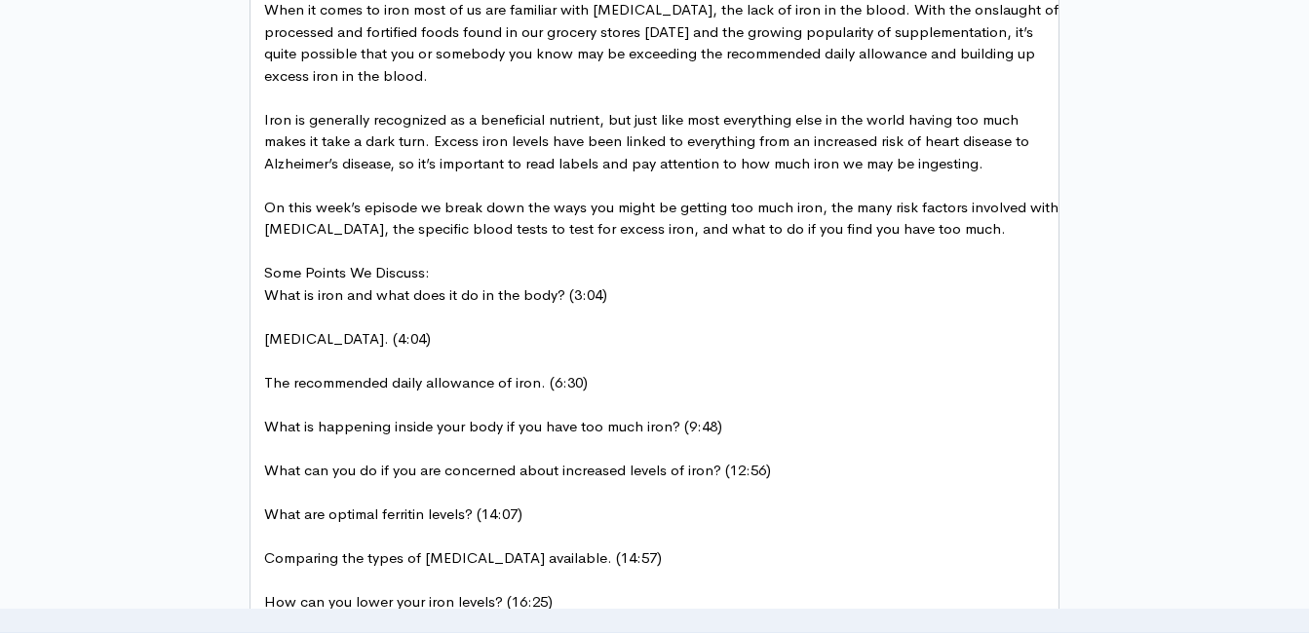
scroll to position [1236, 0]
click at [317, 295] on span "What is iron and what does it do in the body? (3:04)" at bounding box center [435, 296] width 343 height 19
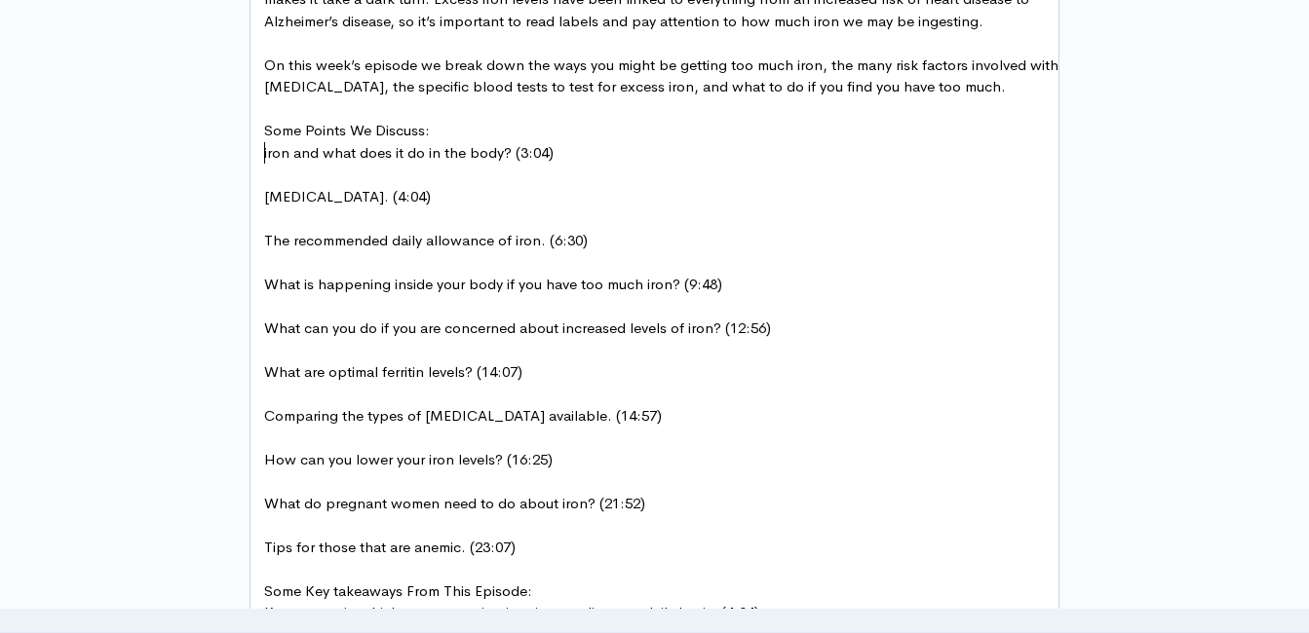
scroll to position [1334, 0]
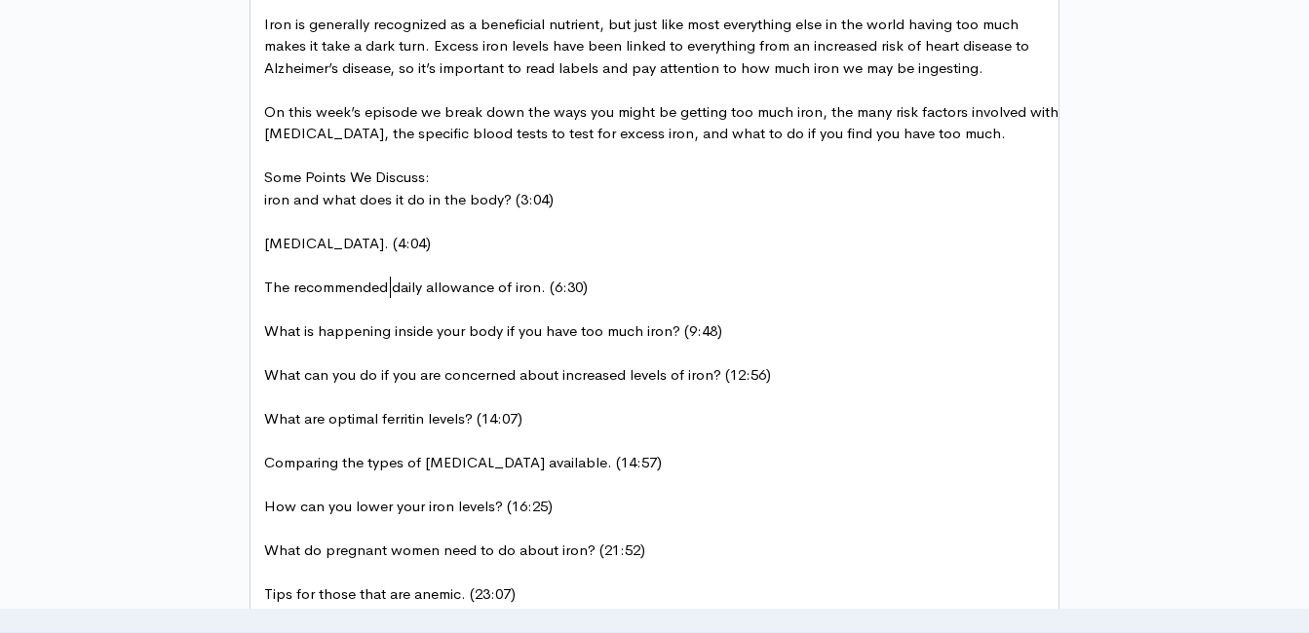
click at [392, 295] on span "The recommended daily allowance of iron. (6:30)" at bounding box center [425, 287] width 323 height 19
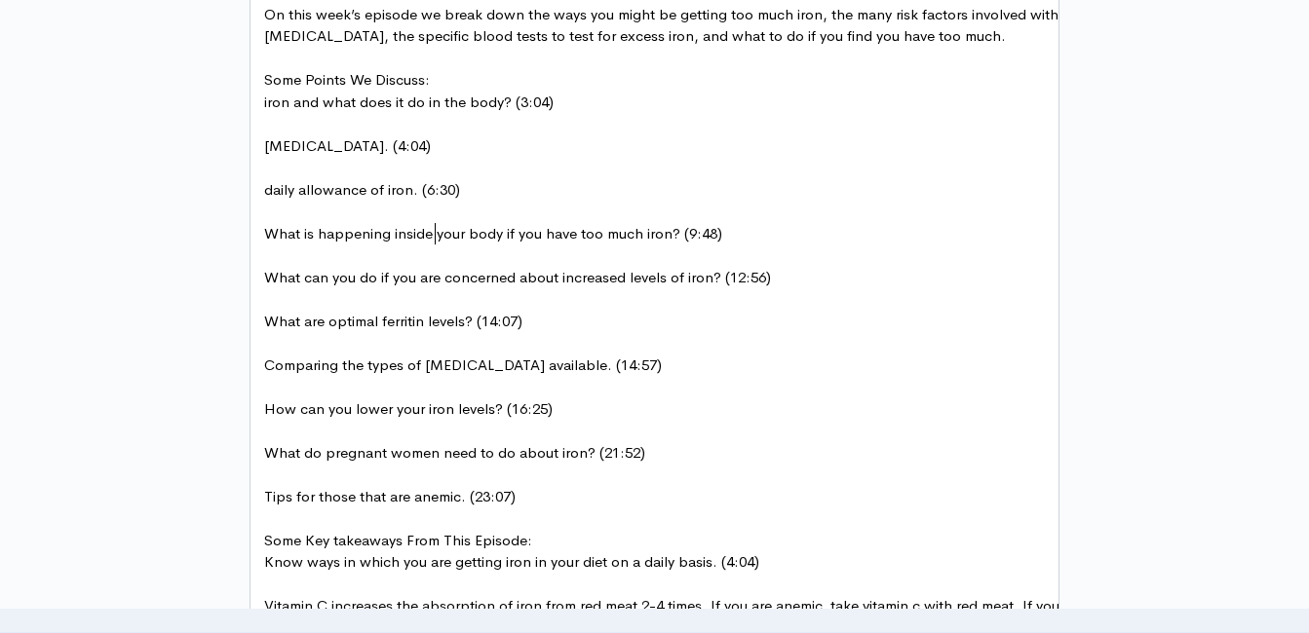
click at [437, 237] on span "What is happening inside your body if you have too much iron? (9:48)" at bounding box center [493, 233] width 458 height 19
click at [560, 278] on span "What can you do if you are concerned about increased levels of iron? (12:56)" at bounding box center [517, 277] width 507 height 19
click at [446, 280] on span "What can you do if you are concerned about increased levels of iron? (12:56)" at bounding box center [517, 277] width 507 height 19
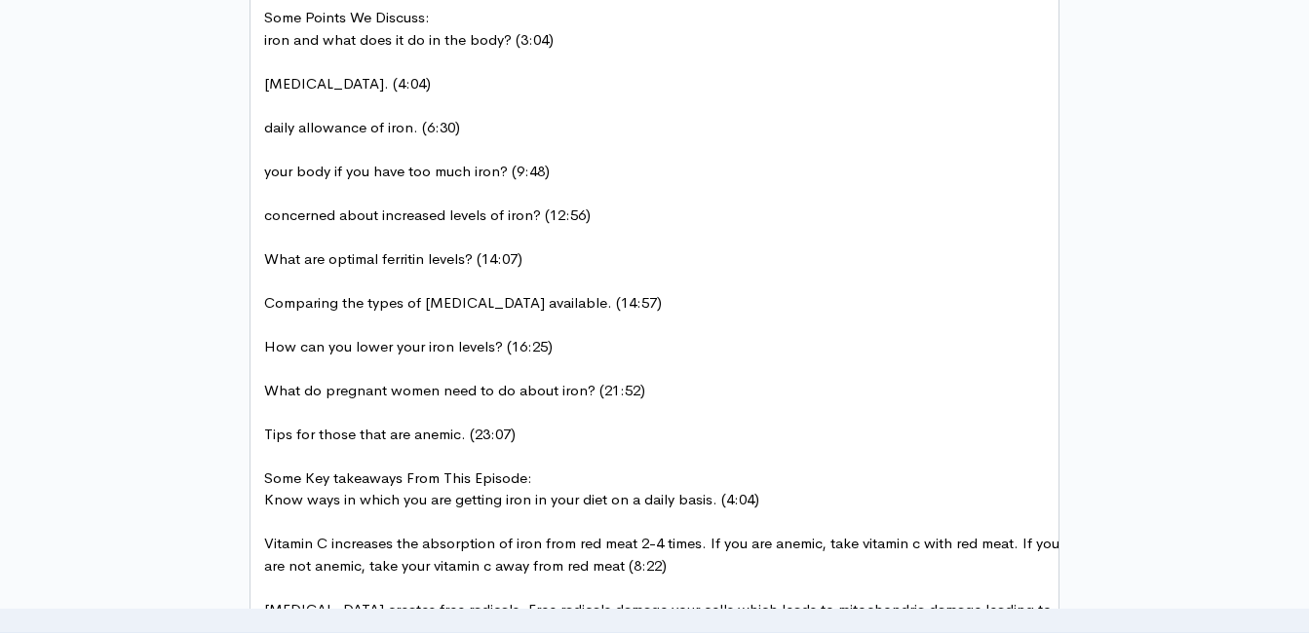
scroll to position [1529, 0]
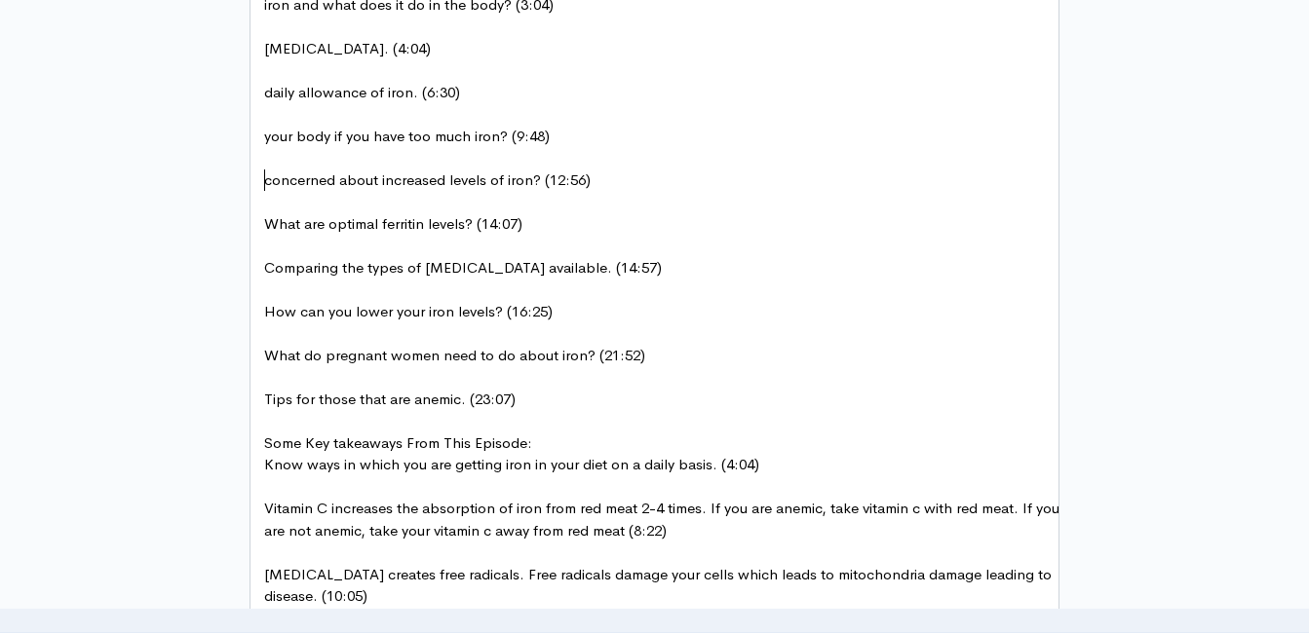
click at [329, 221] on span "What are optimal ferritin levels? (14:07)" at bounding box center [393, 223] width 258 height 19
click at [346, 314] on span "How can you lower your iron levels? (16:25)" at bounding box center [408, 311] width 288 height 19
type textarea "to"
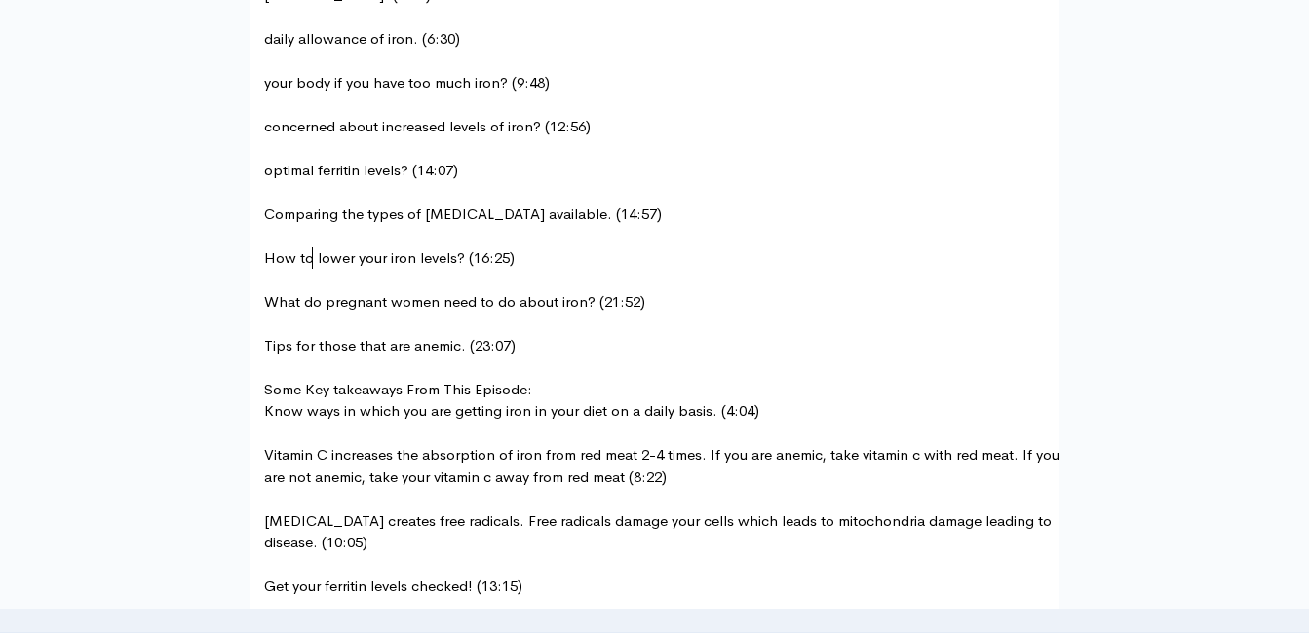
scroll to position [1626, 0]
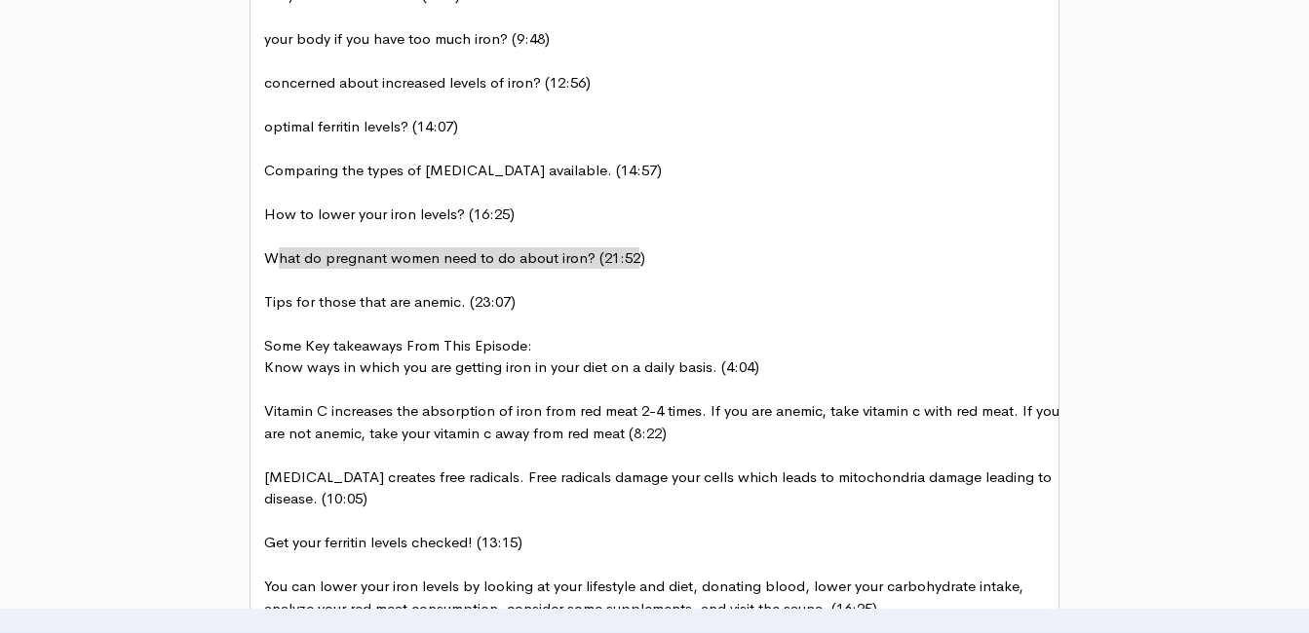
type textarea "What do pregnant women need to do about iron? (21:52)"
drag, startPoint x: 631, startPoint y: 257, endPoint x: 244, endPoint y: 253, distance: 387.8
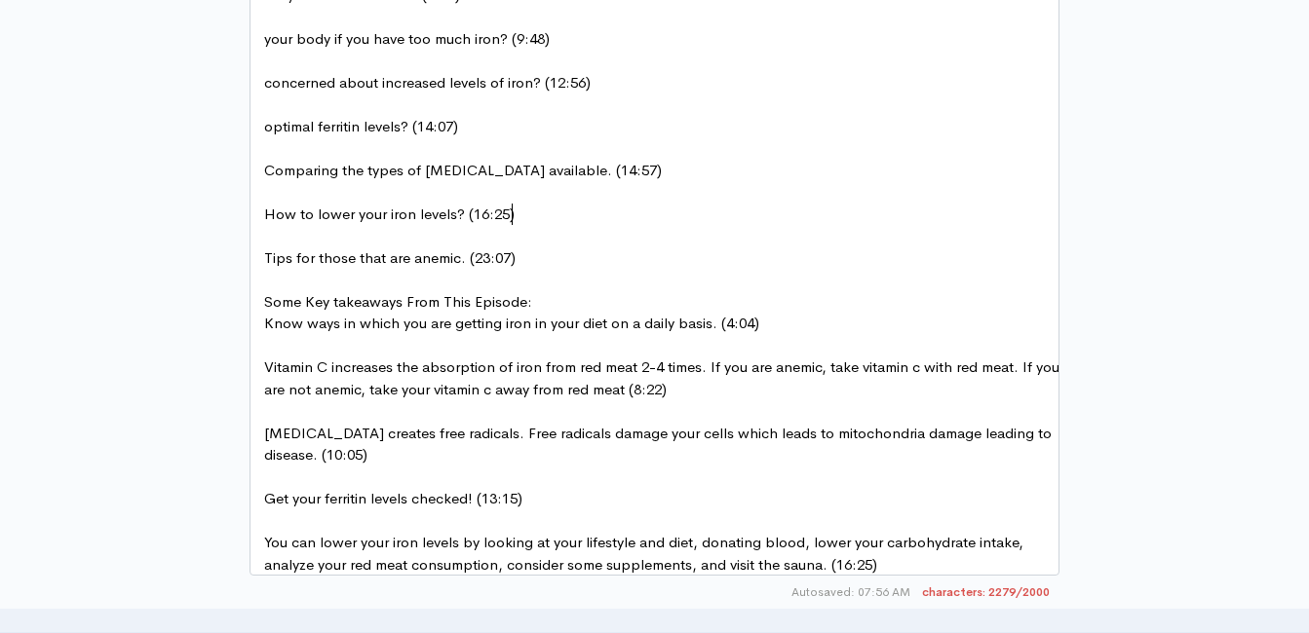
click at [317, 254] on span "Tips for those that are anemic. (23:07)" at bounding box center [389, 257] width 251 height 19
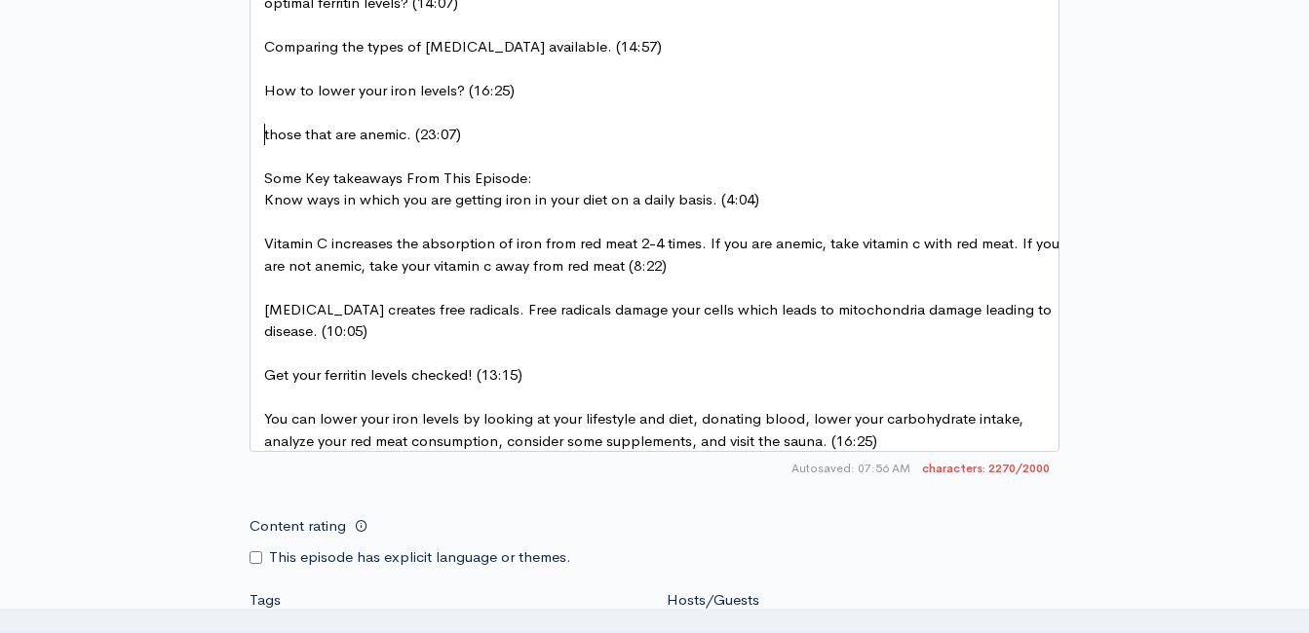
scroll to position [1724, 0]
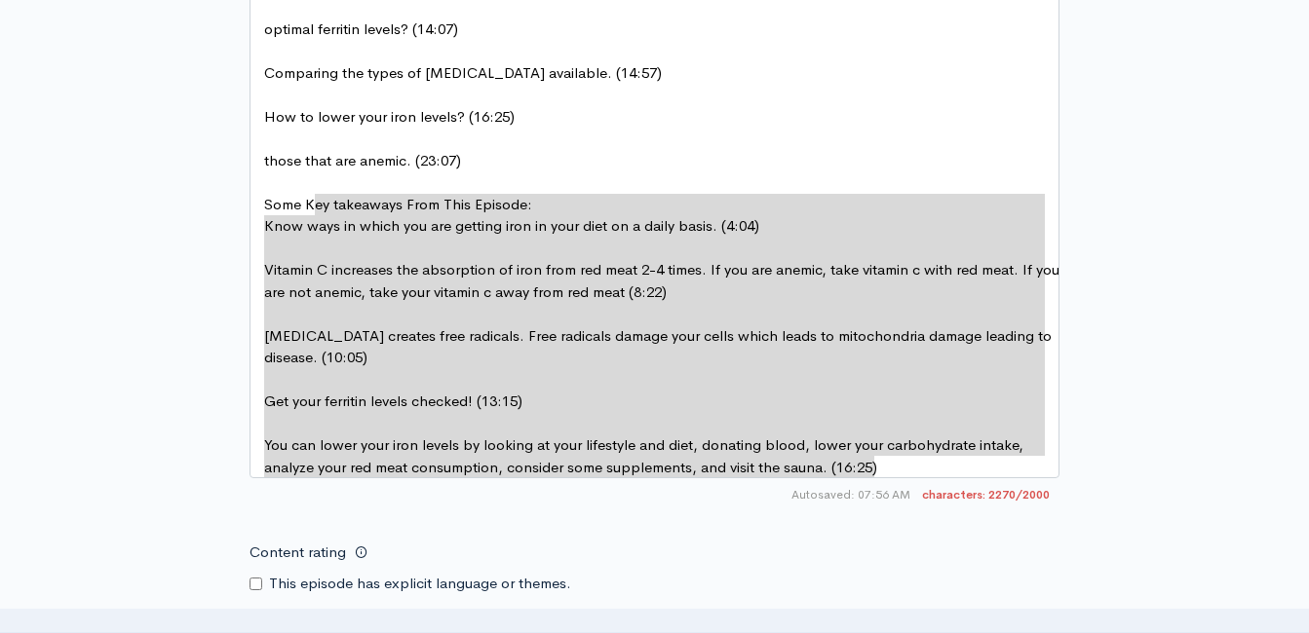
type textarea "Some Key takeaways From This Episode: Know ways in which you are getting iron i…"
drag, startPoint x: 883, startPoint y: 462, endPoint x: 252, endPoint y: 201, distance: 682.3
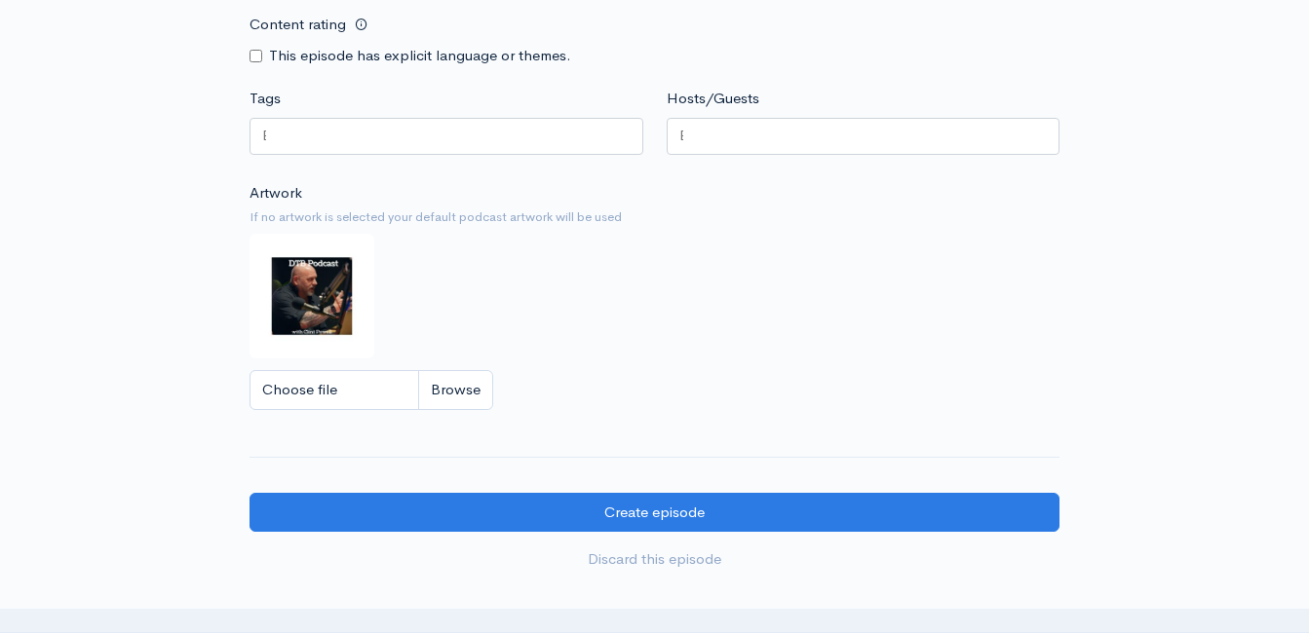
scroll to position [2016, 0]
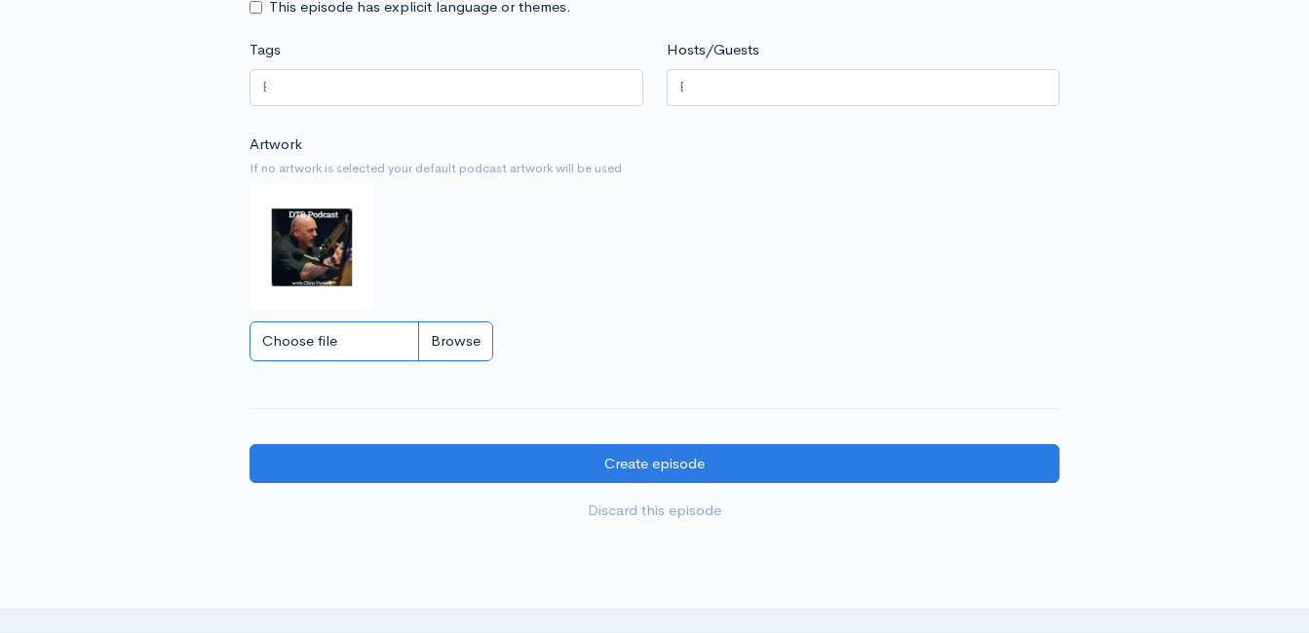
click at [443, 346] on input "Choose file" at bounding box center [371, 342] width 244 height 40
type input "C:\fakepath\Capture.JPG"
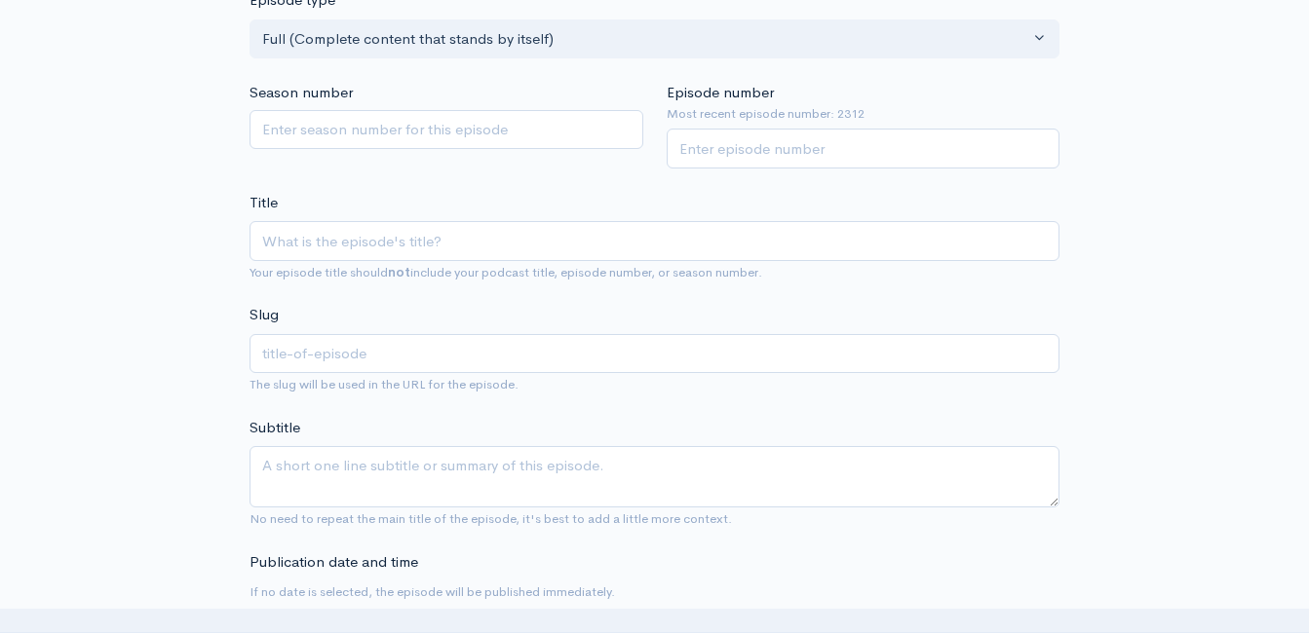
scroll to position [360, 0]
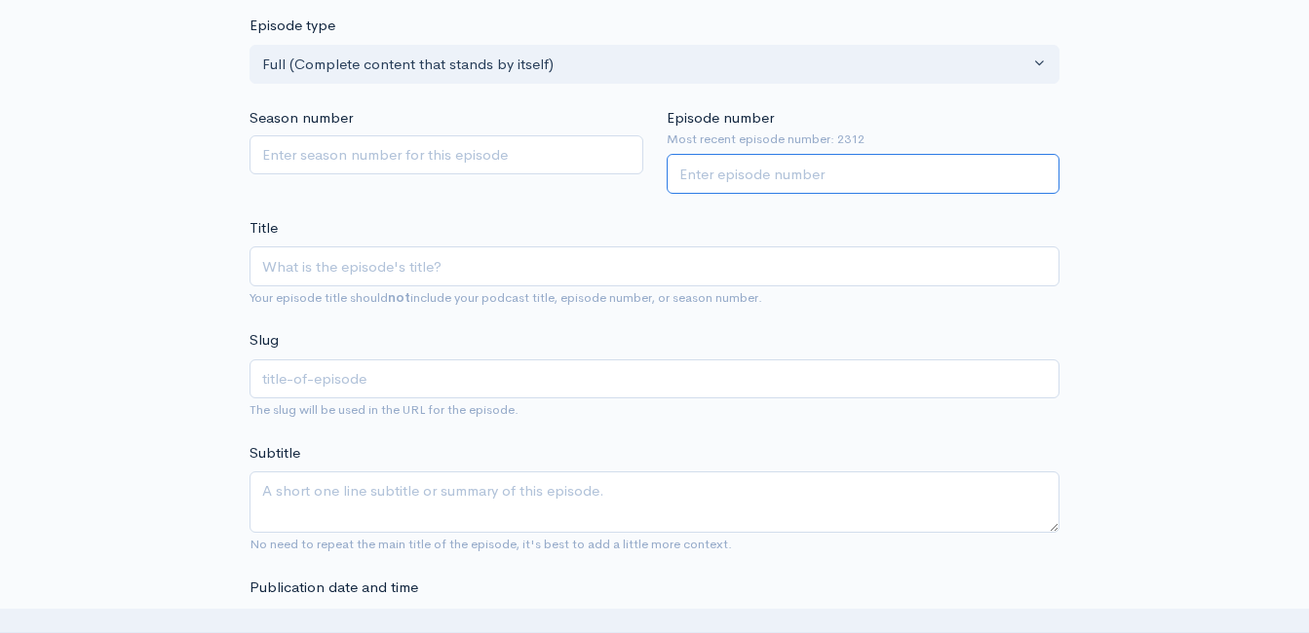
click at [866, 173] on input "Episode number" at bounding box center [863, 174] width 394 height 40
type input "2313"
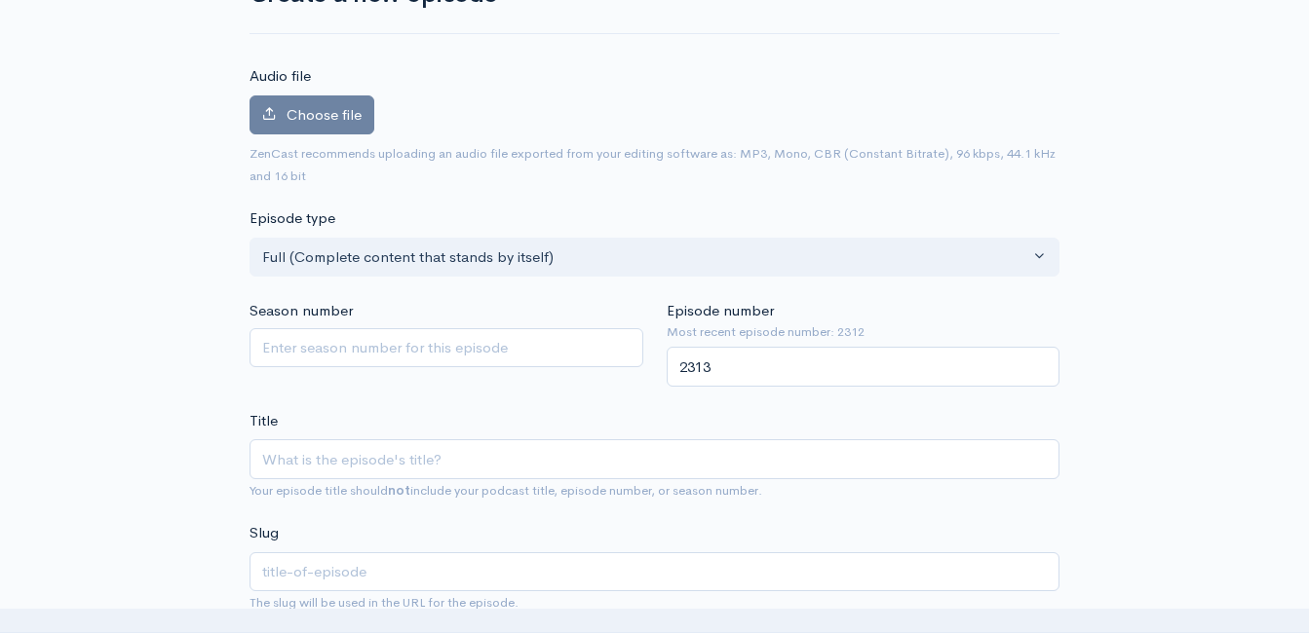
scroll to position [165, 0]
click at [291, 103] on label "Choose file" at bounding box center [311, 117] width 125 height 40
click at [0, 0] on input "Choose file" at bounding box center [0, 0] width 0 height 0
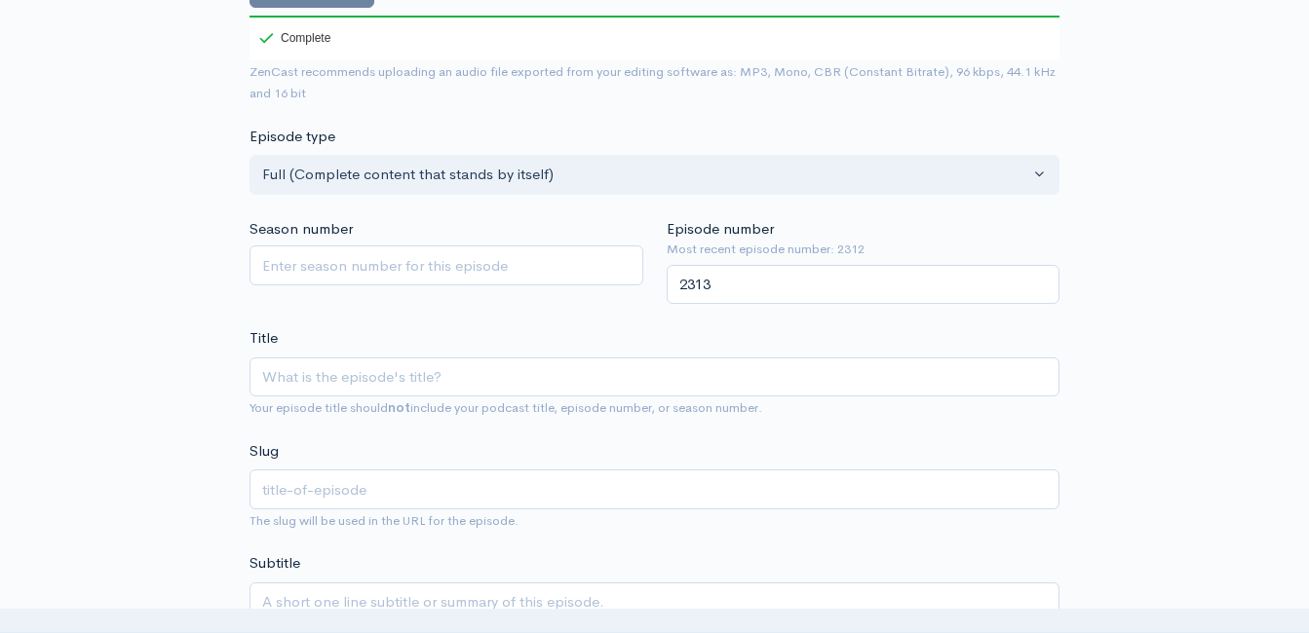
scroll to position [360, 0]
click at [451, 387] on input "Title" at bounding box center [654, 377] width 810 height 40
paste input "Iron Overload: How Too Much Puts You at Risk for Disaster"
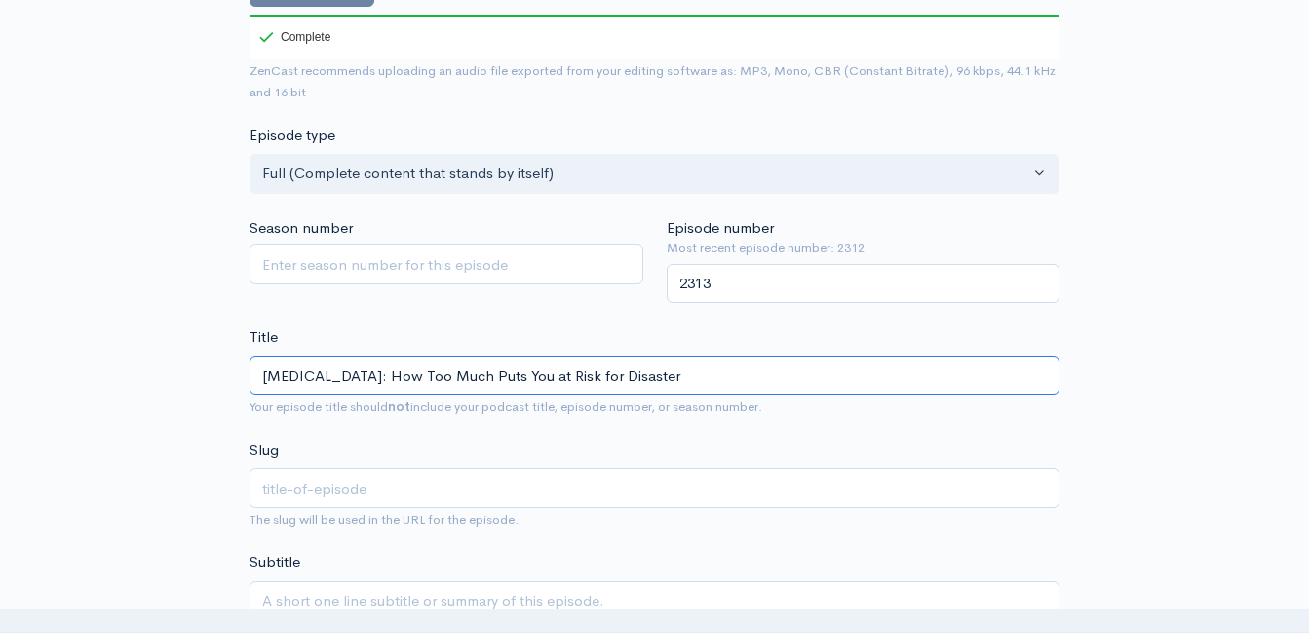
type input "Iron Overload: How Too Much Puts You at Risk for Disaster"
type input "iron-overload-how-too-much-puts-you-at-risk-for-disaster"
type input "Iron Overload: How Too Much Puts You at Risk for Disaster w"
type input "iron-overload-how-too-much-puts-you-at-risk-for-disaster-w"
type input "Iron Overload: How Too Much Puts You at Risk for Disaster wit"
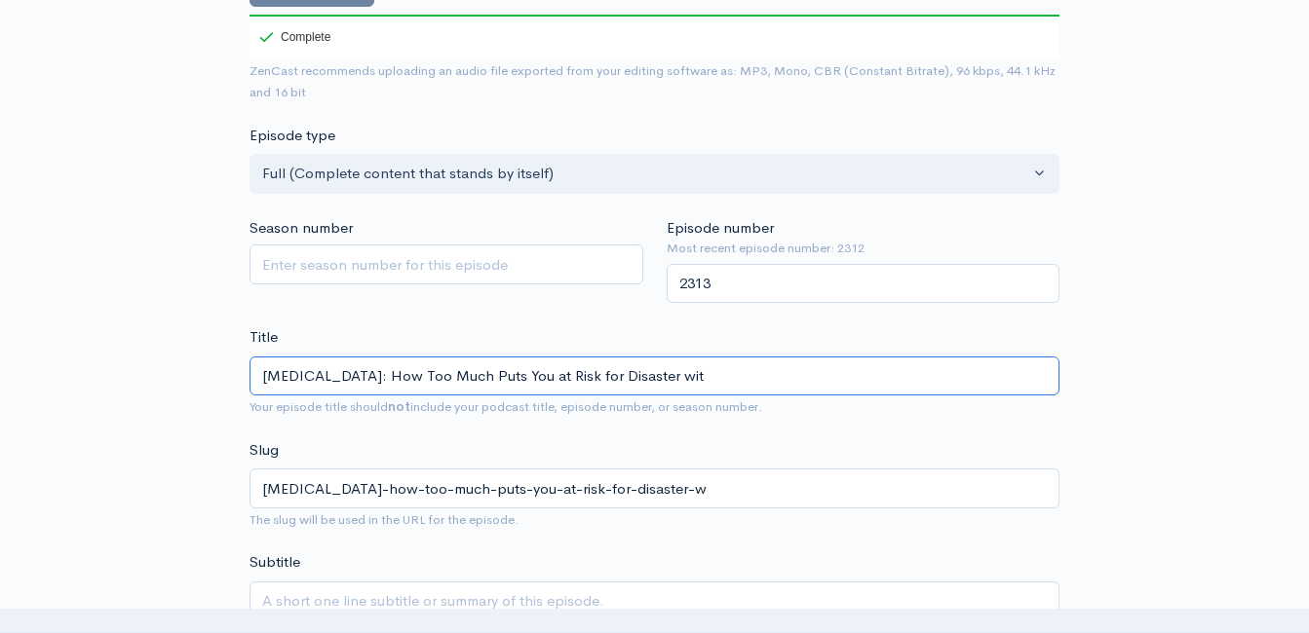
type input "iron-overload-how-too-much-puts-you-at-risk-for-disaster-wit"
type input "Iron Overload: How Too Much Puts You at Risk for Disaster with"
type input "iron-overload-how-too-much-puts-you-at-risk-for-disaster-with"
type input "Iron Overload: How Too Much Puts You at Risk for Disaster with T"
type input "iron-overload-how-too-much-puts-you-at-risk-for-disaster-with-t"
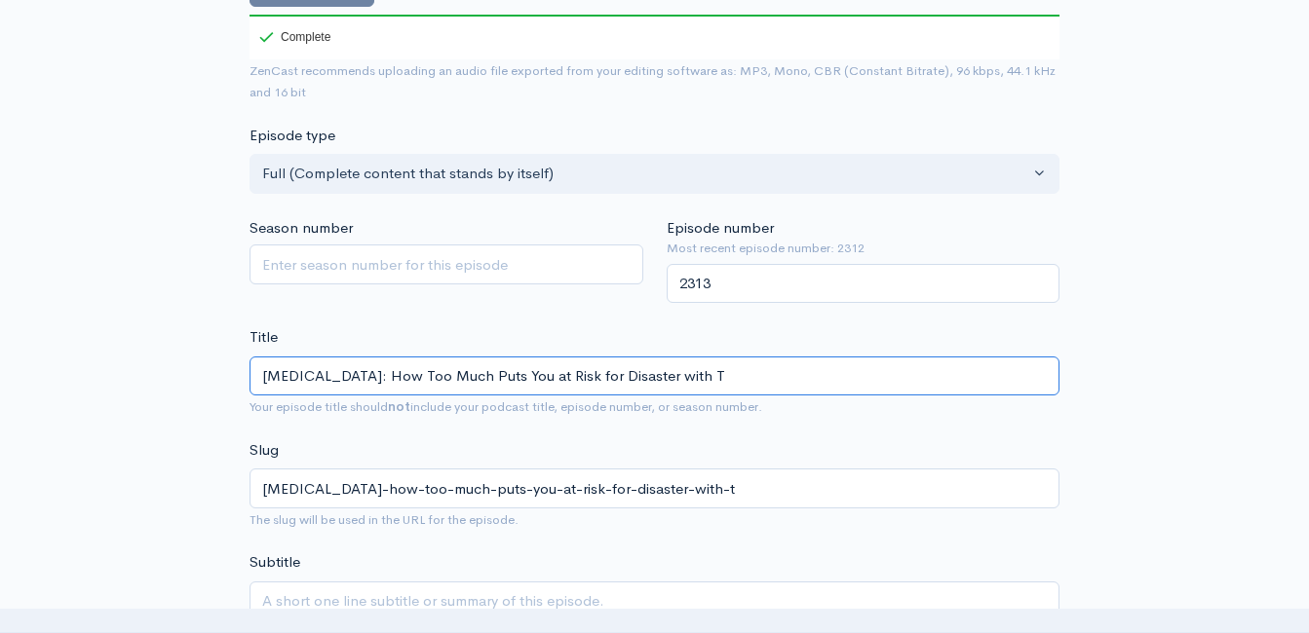
type input "Iron Overload: How Too Much Puts You at Risk for Disaster with Th"
type input "iron-overload-how-too-much-puts-you-at-risk-for-disaster-with-th"
type input "Iron Overload: How Too Much Puts You at Risk for Disaster with The"
type input "iron-overload-how-too-much-puts-you-at-risk-for-disaster-with-the"
type input "Iron Overload: How Too Much Puts You at Risk for Disaster with The h"
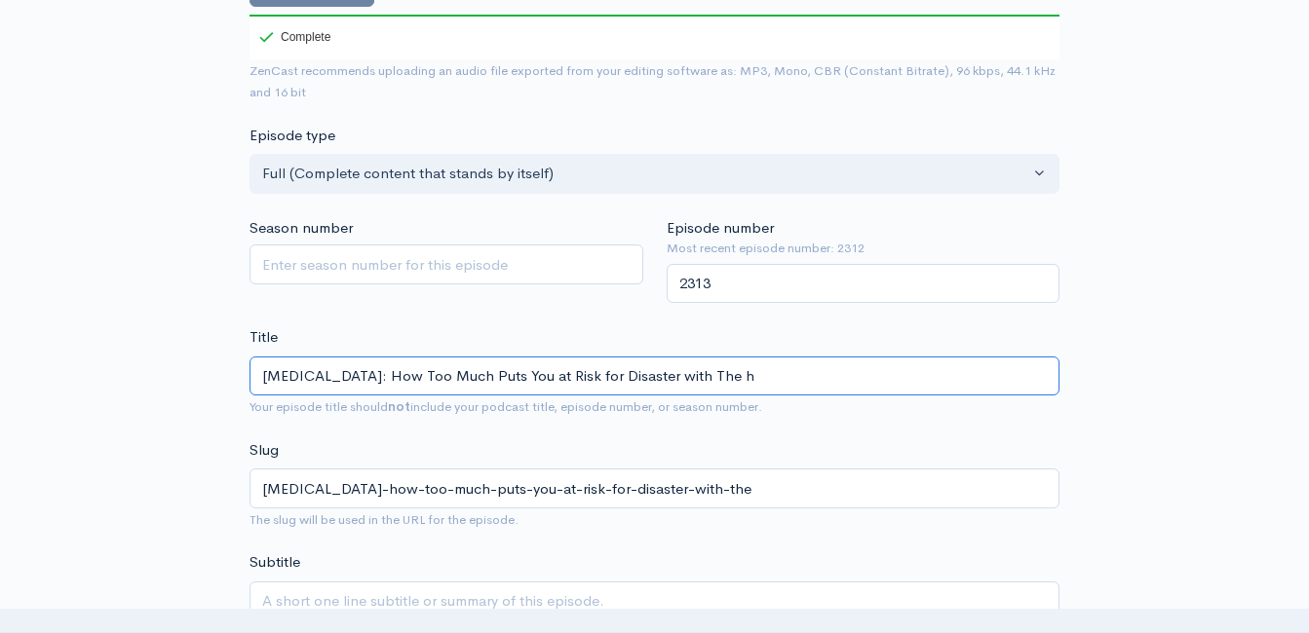
type input "iron-overload-how-too-much-puts-you-at-risk-for-disaster-with-the-h"
type input "Iron Overload: How Too Much Puts You at Risk for Disaster with The ho"
type input "iron-overload-how-too-much-puts-you-at-risk-for-disaster-with-the-ho"
type input "Iron Overload: How Too Much Puts You at Risk for Disaster with The hol"
type input "iron-overload-how-too-much-puts-you-at-risk-for-disaster-with-the-hol"
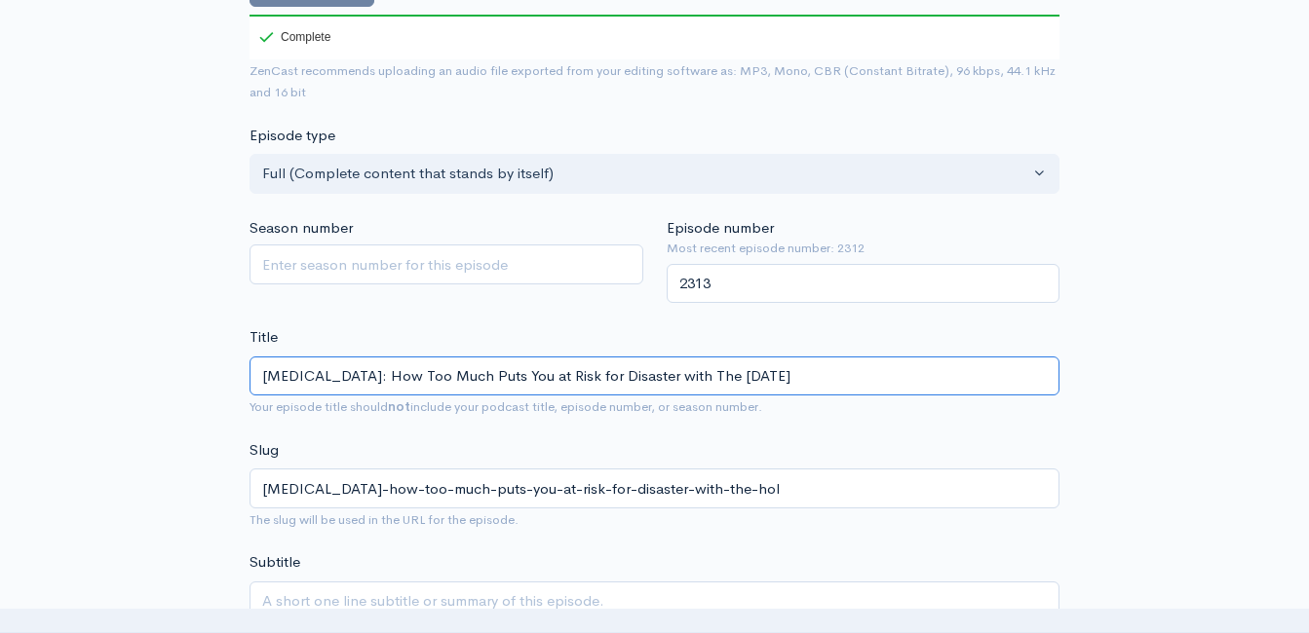
type input "Iron Overload: How Too Much Puts You at Risk for Disaster with The holis"
type input "iron-overload-how-too-much-puts-you-at-risk-for-disaster-with-the-holis"
type input "Iron Overload: How Too Much Puts You at Risk for Disaster with The holisti"
type input "iron-overload-how-too-much-puts-you-at-risk-for-disaster-with-the-holisti"
type input "Iron Overload: How Too Much Puts You at Risk for Disaster with The holistic"
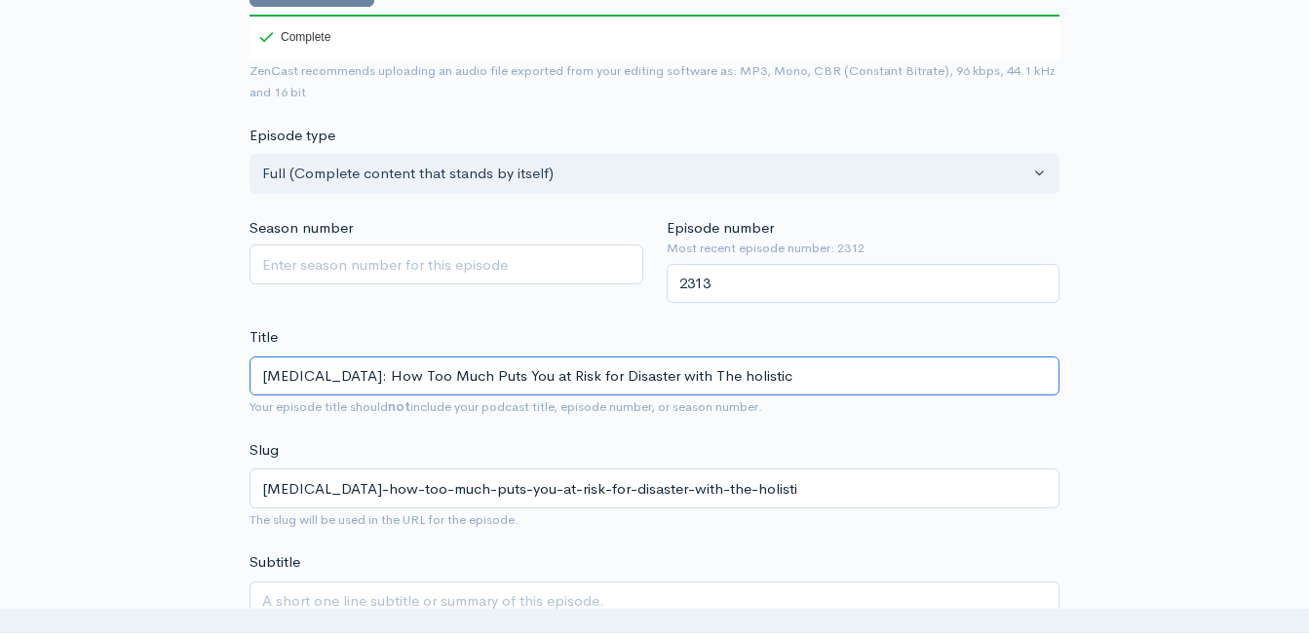
type input "iron-overload-how-too-much-puts-you-at-risk-for-disaster-with-the-holistic"
type input "Iron Overload: How Too Much Puts You at Risk for Disaster with The holisti"
type input "iron-overload-how-too-much-puts-you-at-risk-for-disaster-with-the-holisti"
type input "Iron Overload: How Too Much Puts You at Risk for Disaster with The holist"
type input "iron-overload-how-too-much-puts-you-at-risk-for-disaster-with-the-holist"
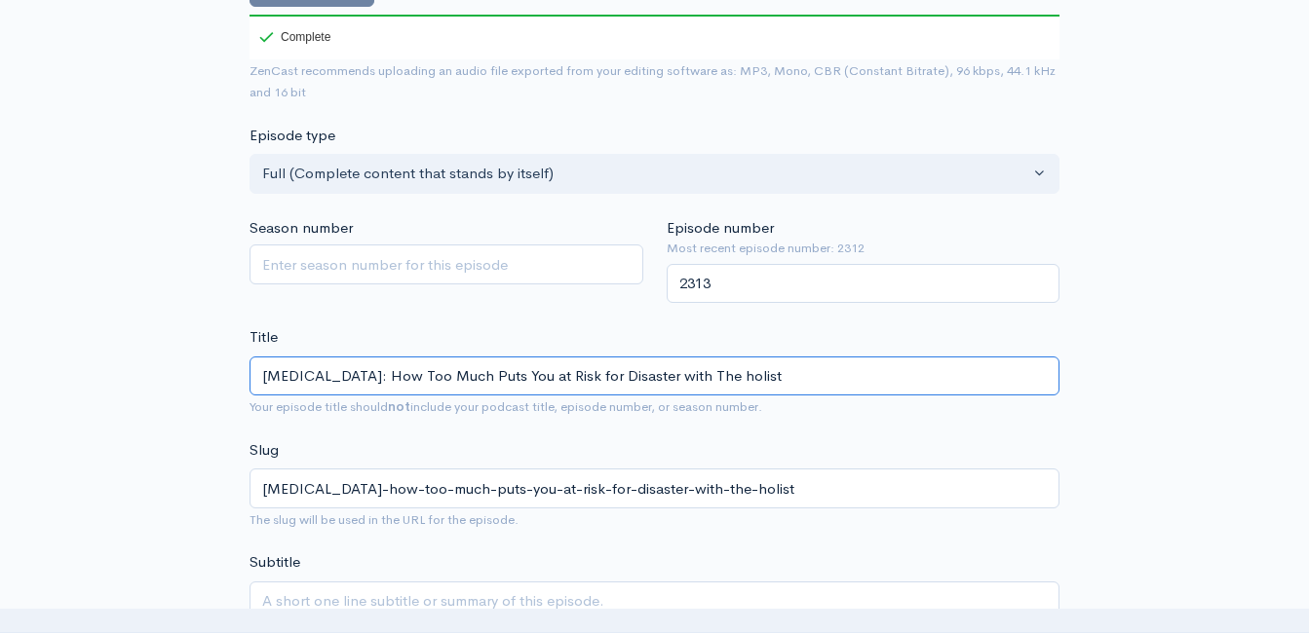
type input "Iron Overload: How Too Much Puts You at Risk for Disaster with The holis"
type input "iron-overload-how-too-much-puts-you-at-risk-for-disaster-with-the-holis"
type input "Iron Overload: How Too Much Puts You at Risk for Disaster with The holi"
type input "iron-overload-how-too-much-puts-you-at-risk-for-disaster-with-the-holi"
type input "Iron Overload: How Too Much Puts You at Risk for Disaster with The hol"
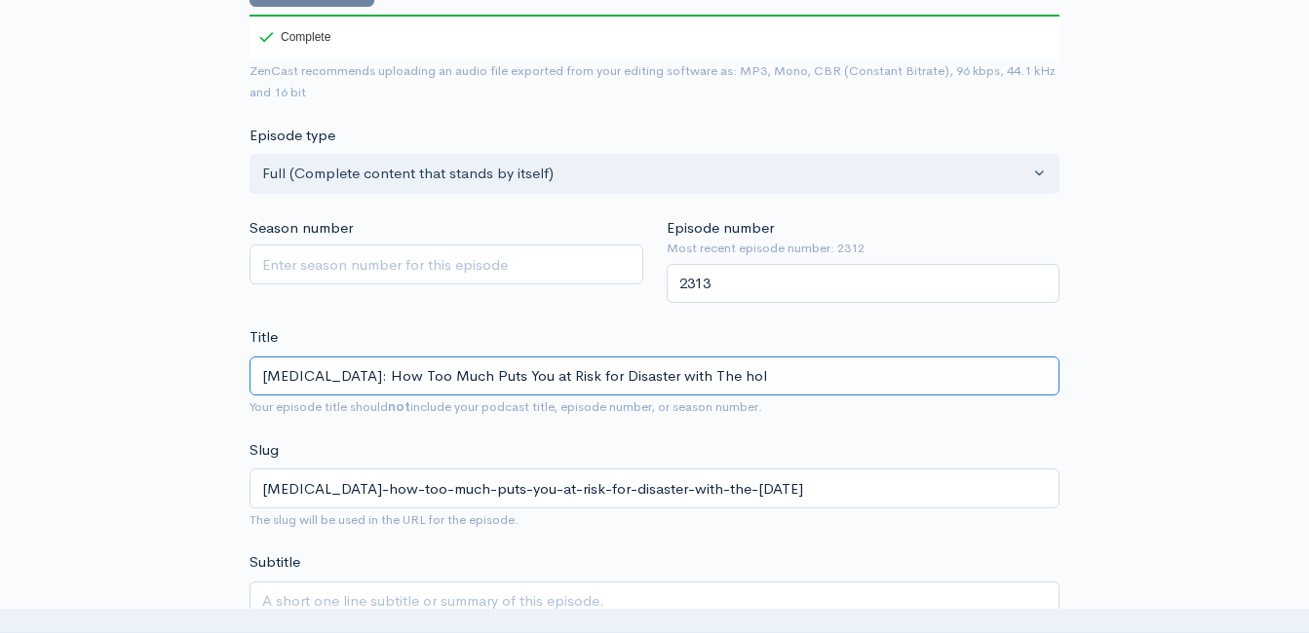
type input "iron-overload-how-too-much-puts-you-at-risk-for-disaster-with-the-hol"
type input "Iron Overload: How Too Much Puts You at Risk for Disaster with The ho"
type input "iron-overload-how-too-much-puts-you-at-risk-for-disaster-with-the-ho"
type input "Iron Overload: How Too Much Puts You at Risk for Disaster with The h"
type input "iron-overload-how-too-much-puts-you-at-risk-for-disaster-with-the-h"
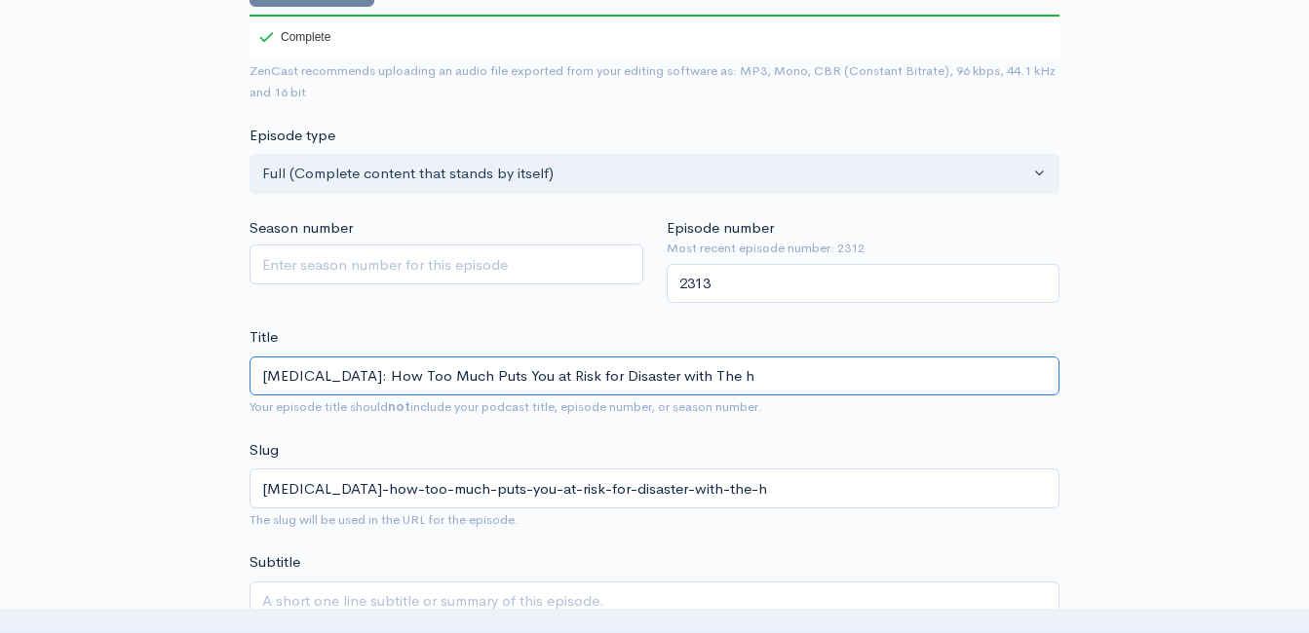
type input "Iron Overload: How Too Much Puts You at Risk for Disaster with The"
type input "iron-overload-how-too-much-puts-you-at-risk-for-disaster-with-the"
type input "Iron Overload: How Too Much Puts You at Risk for Disaster with The H"
type input "iron-overload-how-too-much-puts-you-at-risk-for-disaster-with-the-h"
type input "Iron Overload: How Too Much Puts You at Risk for Disaster with The Ho"
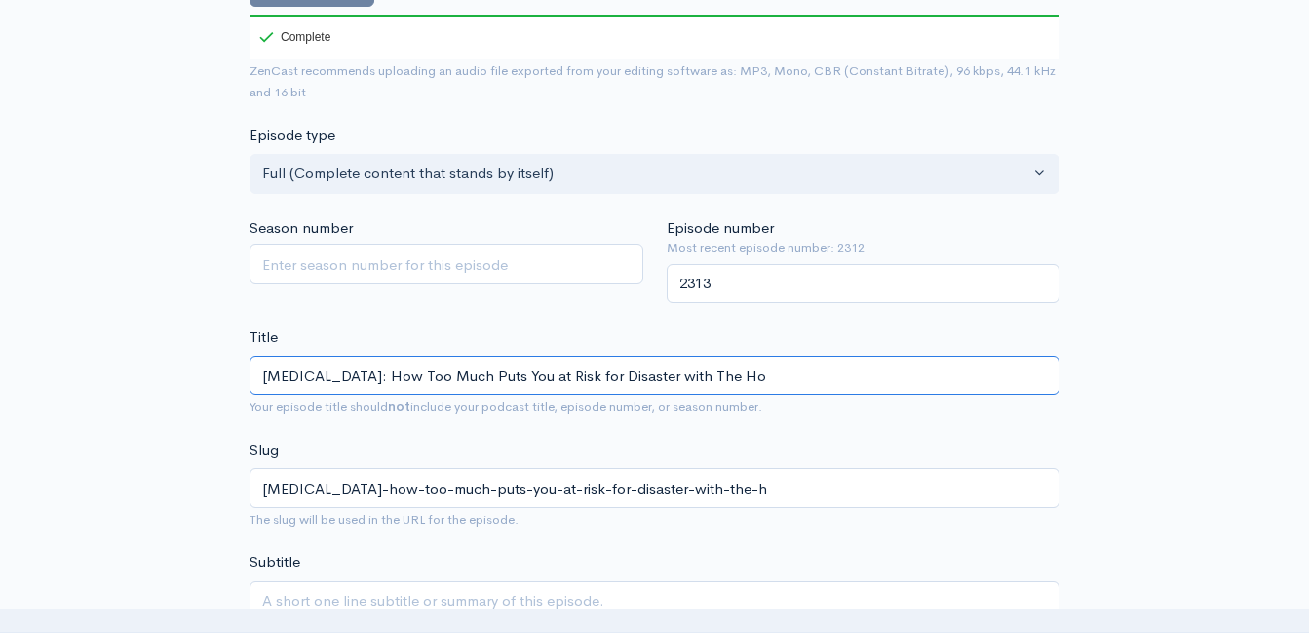
type input "iron-overload-how-too-much-puts-you-at-risk-for-disaster-with-the-ho"
type input "Iron Overload: How Too Much Puts You at Risk for Disaster with The Hol"
type input "iron-overload-how-too-much-puts-you-at-risk-for-disaster-with-the-hol"
type input "Iron Overload: How Too Much Puts You at Risk for Disaster with The Holi"
type input "iron-overload-how-too-much-puts-you-at-risk-for-disaster-with-the-holi"
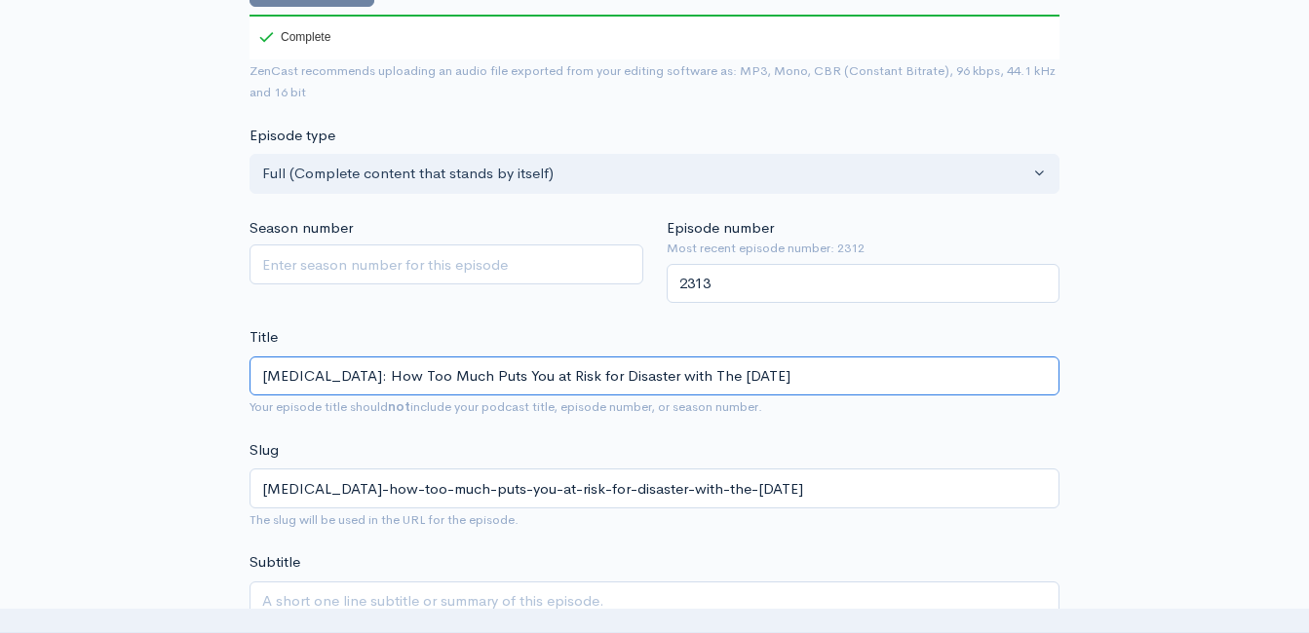
type input "Iron Overload: How Too Much Puts You at Risk for Disaster with The Holis"
type input "iron-overload-how-too-much-puts-you-at-risk-for-disaster-with-the-holis"
type input "Iron Overload: How Too Much Puts You at Risk for Disaster with The Holist"
type input "iron-overload-how-too-much-puts-you-at-risk-for-disaster-with-the-holist"
type input "Iron Overload: How Too Much Puts You at Risk for Disaster with The Holisti"
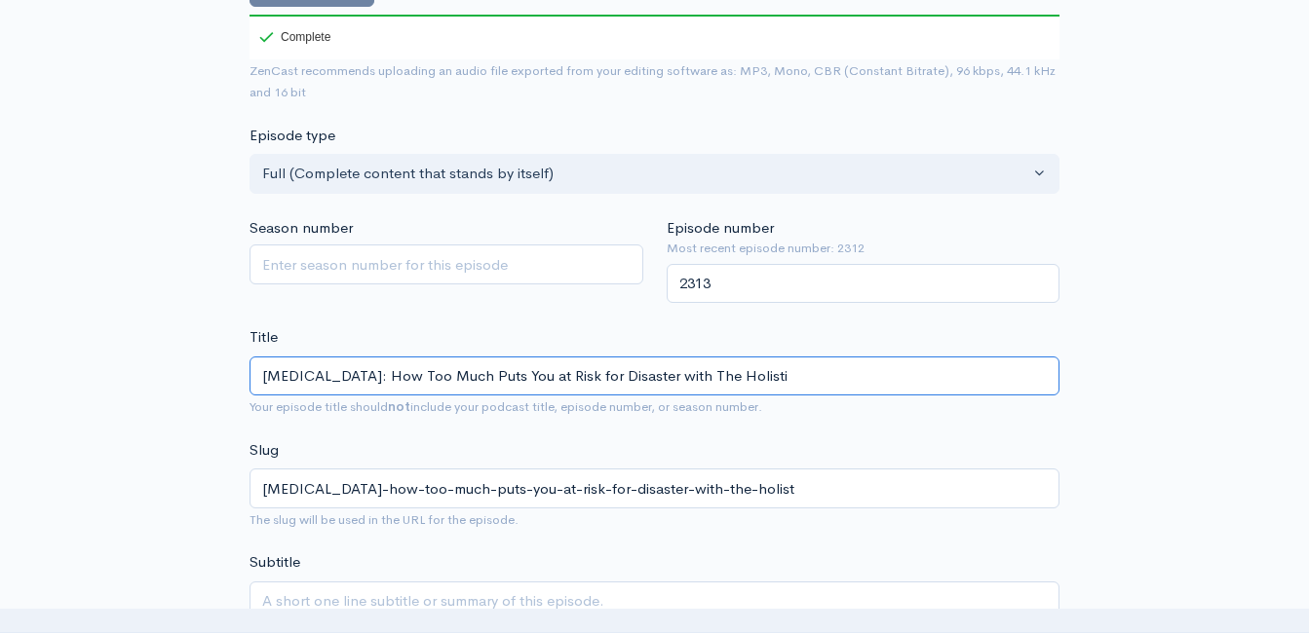
type input "iron-overload-how-too-much-puts-you-at-risk-for-disaster-with-the-holisti"
type input "Iron Overload: How Too Much Puts You at Risk for Disaster with The Holistic"
type input "iron-overload-how-too-much-puts-you-at-risk-for-disaster-with-the-holistic"
type input "Iron Overload: How Too Much Puts You at Risk for Disaster with The Holistic N"
type input "iron-overload-how-too-much-puts-you-at-risk-for-disaster-with-the-holistic-n"
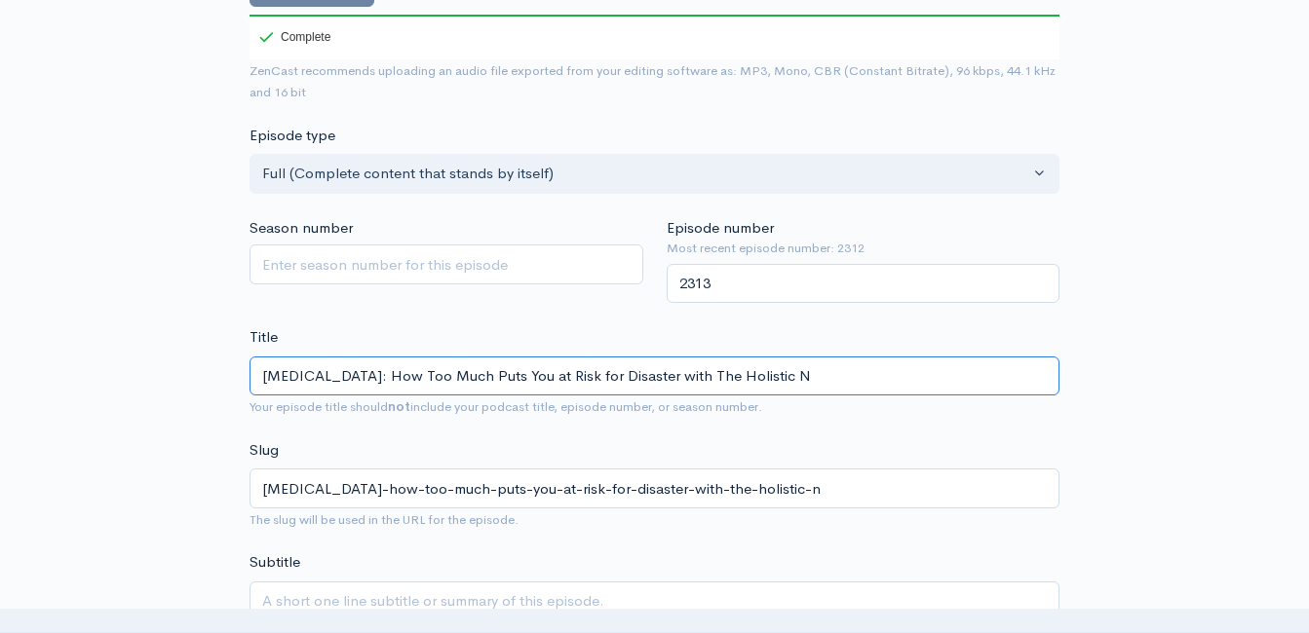
type input "Iron Overload: How Too Much Puts You at Risk for Disaster with The Holistic Na"
type input "iron-overload-how-too-much-puts-you-at-risk-for-disaster-with-the-holistic-na"
type input "Iron Overload: How Too Much Puts You at Risk for Disaster with The Holistic Nav"
type input "iron-overload-how-too-much-puts-you-at-risk-for-disaster-with-the-holistic-nav"
type input "Iron Overload: How Too Much Puts You at Risk for Disaster with The Holistic Navi"
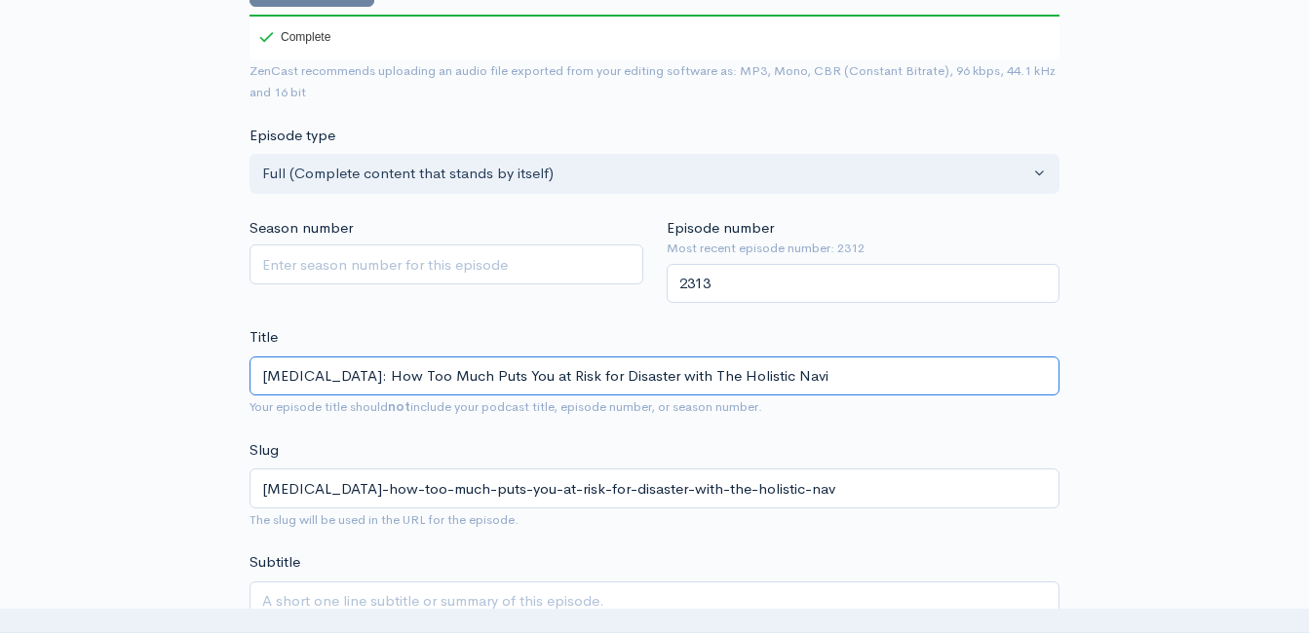
type input "iron-overload-how-too-much-puts-you-at-risk-for-disaster-with-the-holistic-navi"
type input "Iron Overload: How Too Much Puts You at Risk for Disaster with The Holistic Nav…"
type input "iron-overload-how-too-much-puts-you-at-risk-for-disaster-with-the-holistic-navig"
type input "Iron Overload: How Too Much Puts You at Risk for Disaster with The Holistic Nav…"
type input "iron-overload-how-too-much-puts-you-at-risk-for-disaster-with-the-holistic-navi…"
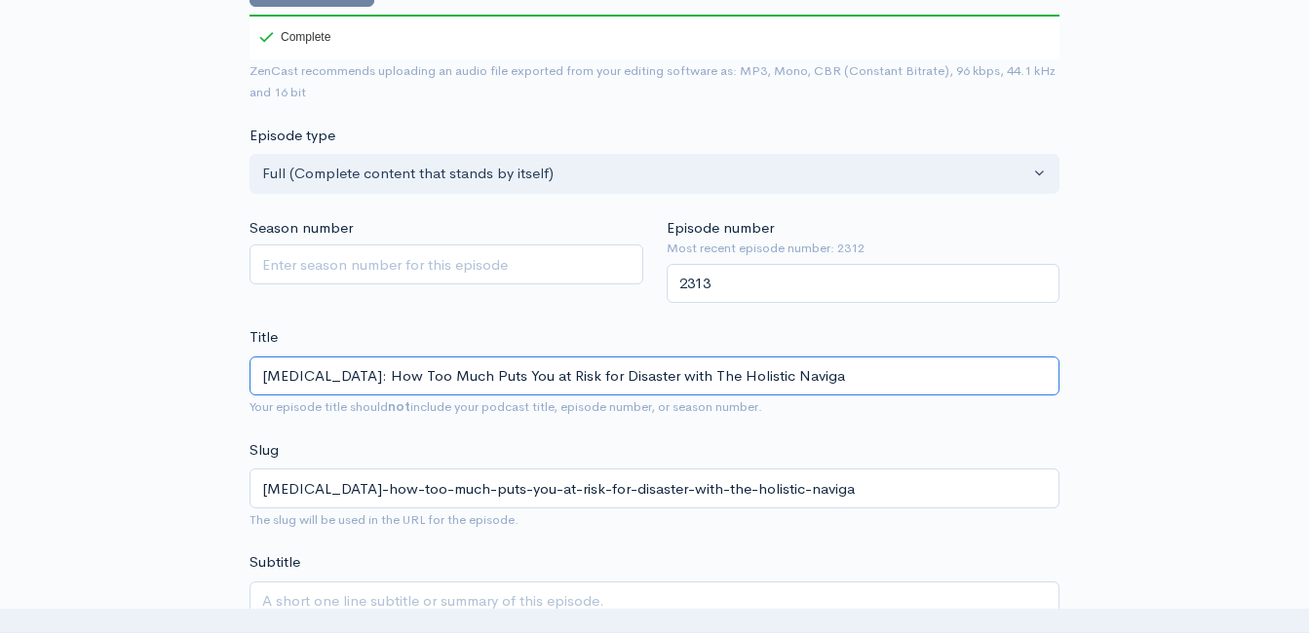
type input "Iron Overload: How Too Much Puts You at Risk for Disaster with The Holistic Nav…"
type input "iron-overload-how-too-much-puts-you-at-risk-for-disaster-with-the-holistic-navi…"
type input "Iron Overload: How Too Much Puts You at Risk for Disaster with The Holistic Nav…"
type input "iron-overload-how-too-much-puts-you-at-risk-for-disaster-with-the-holistic-navi…"
type input "Iron Overload: How Too Much Puts You at Risk for Disaster with The Holistic Nav…"
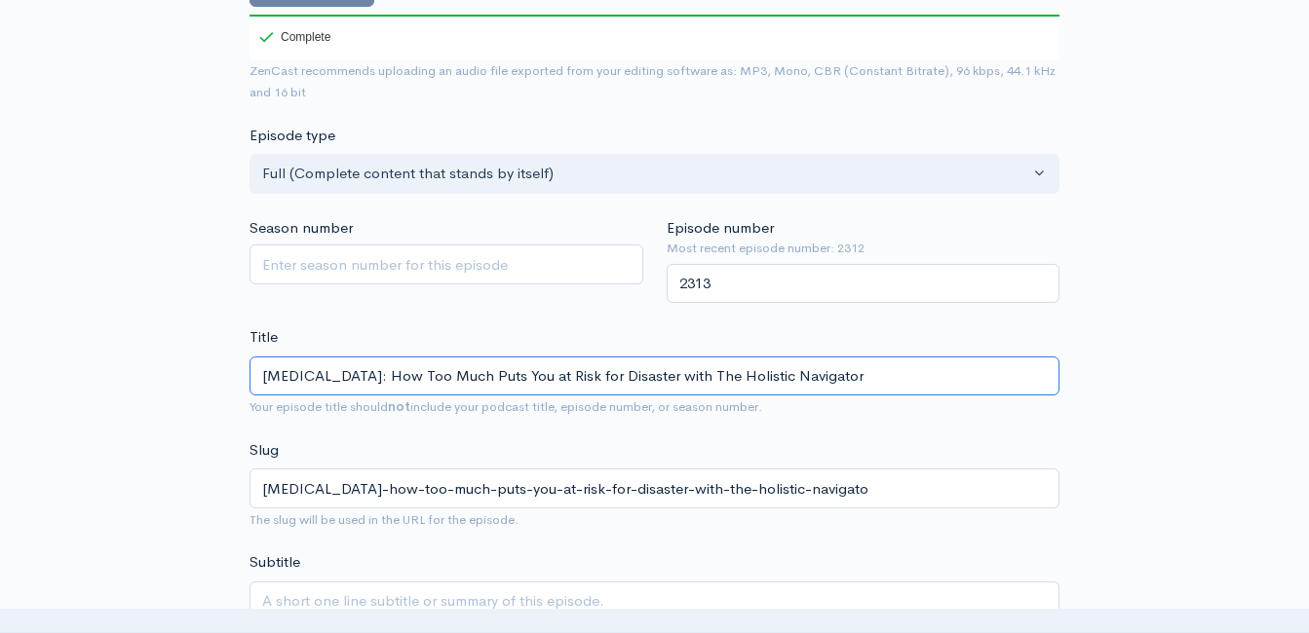
type input "iron-overload-how-too-much-puts-you-at-risk-for-disaster-with-the-holistic-navi…"
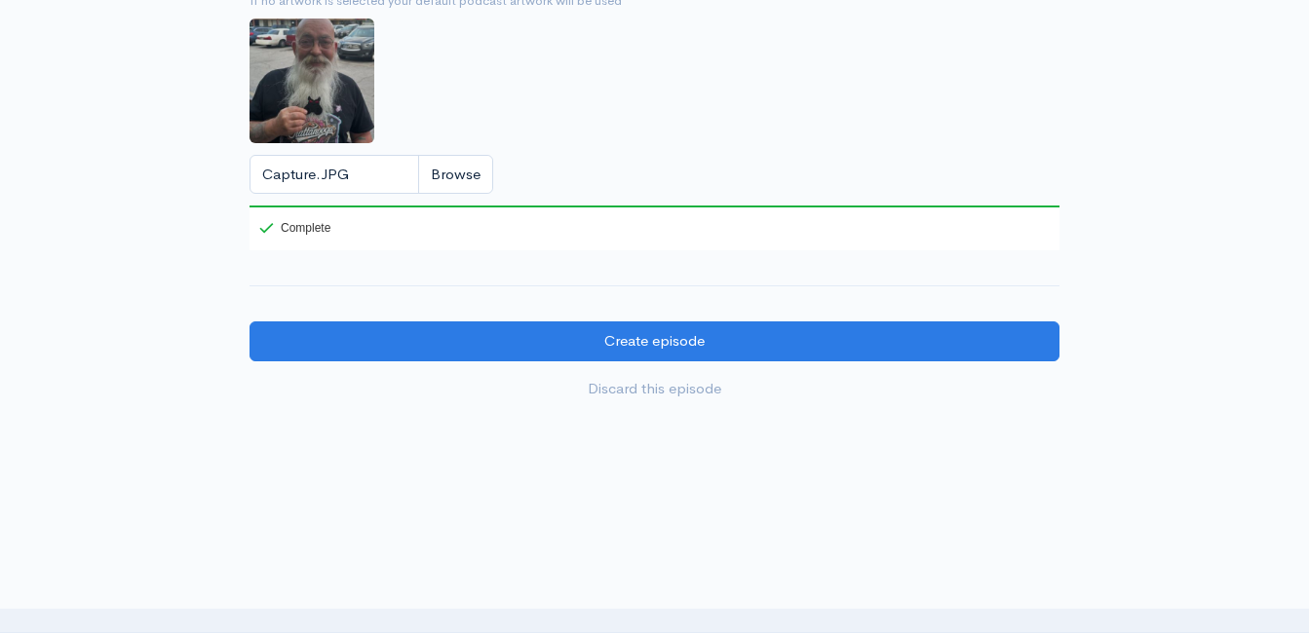
scroll to position [2308, 0]
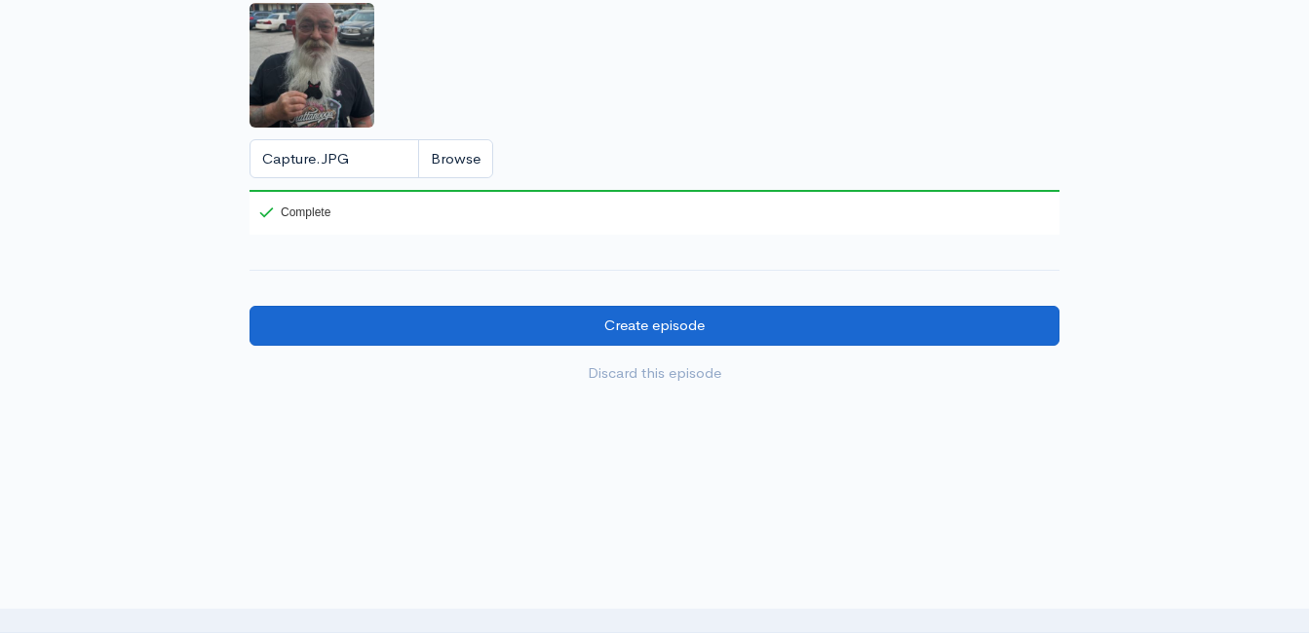
type input "Iron Overload: How Too Much Puts You at Risk for Disaster with The Holistic Nav…"
click at [644, 333] on input "Create episode" at bounding box center [654, 326] width 810 height 40
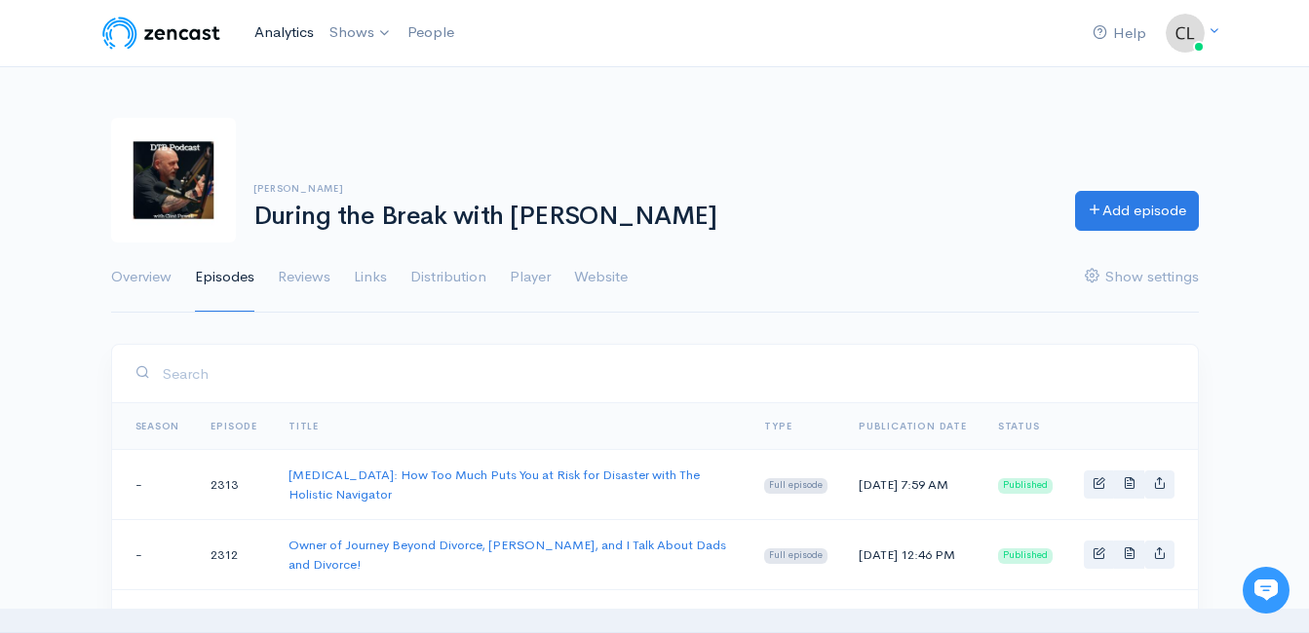
click at [283, 32] on link "Analytics" at bounding box center [284, 33] width 75 height 42
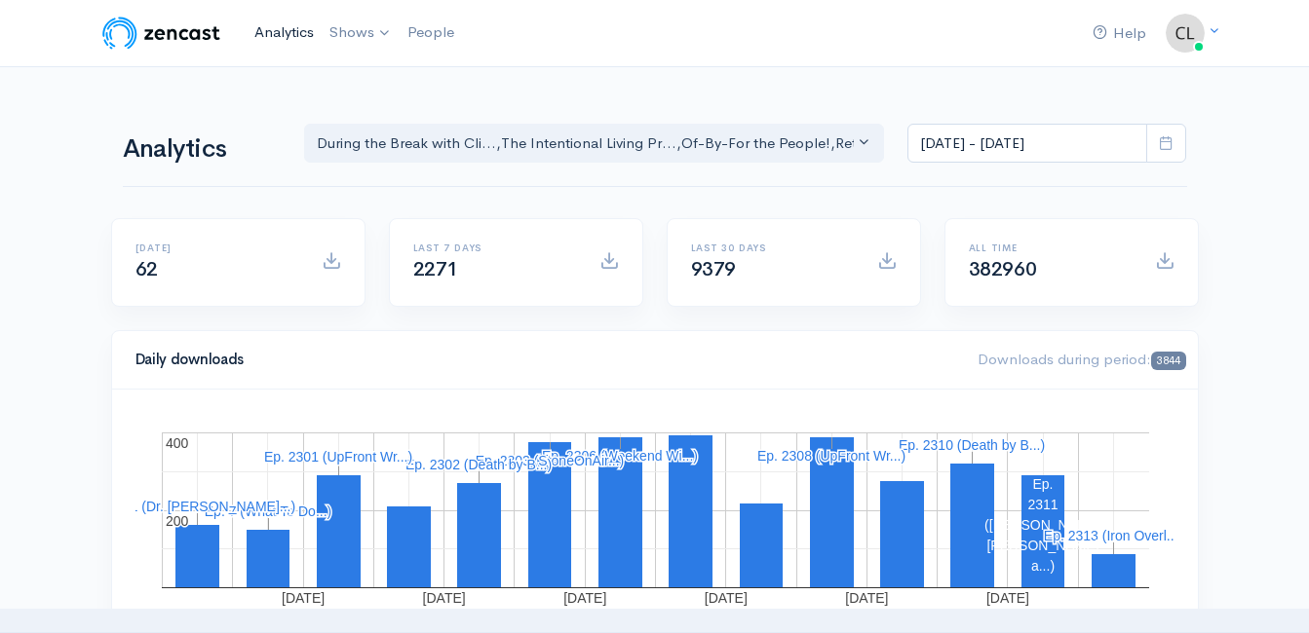
click at [307, 27] on link "Analytics" at bounding box center [284, 33] width 75 height 42
click at [296, 35] on link "Analytics" at bounding box center [284, 33] width 75 height 42
click at [278, 31] on link "Analytics" at bounding box center [284, 33] width 75 height 42
